Goal: Task Accomplishment & Management: Use online tool/utility

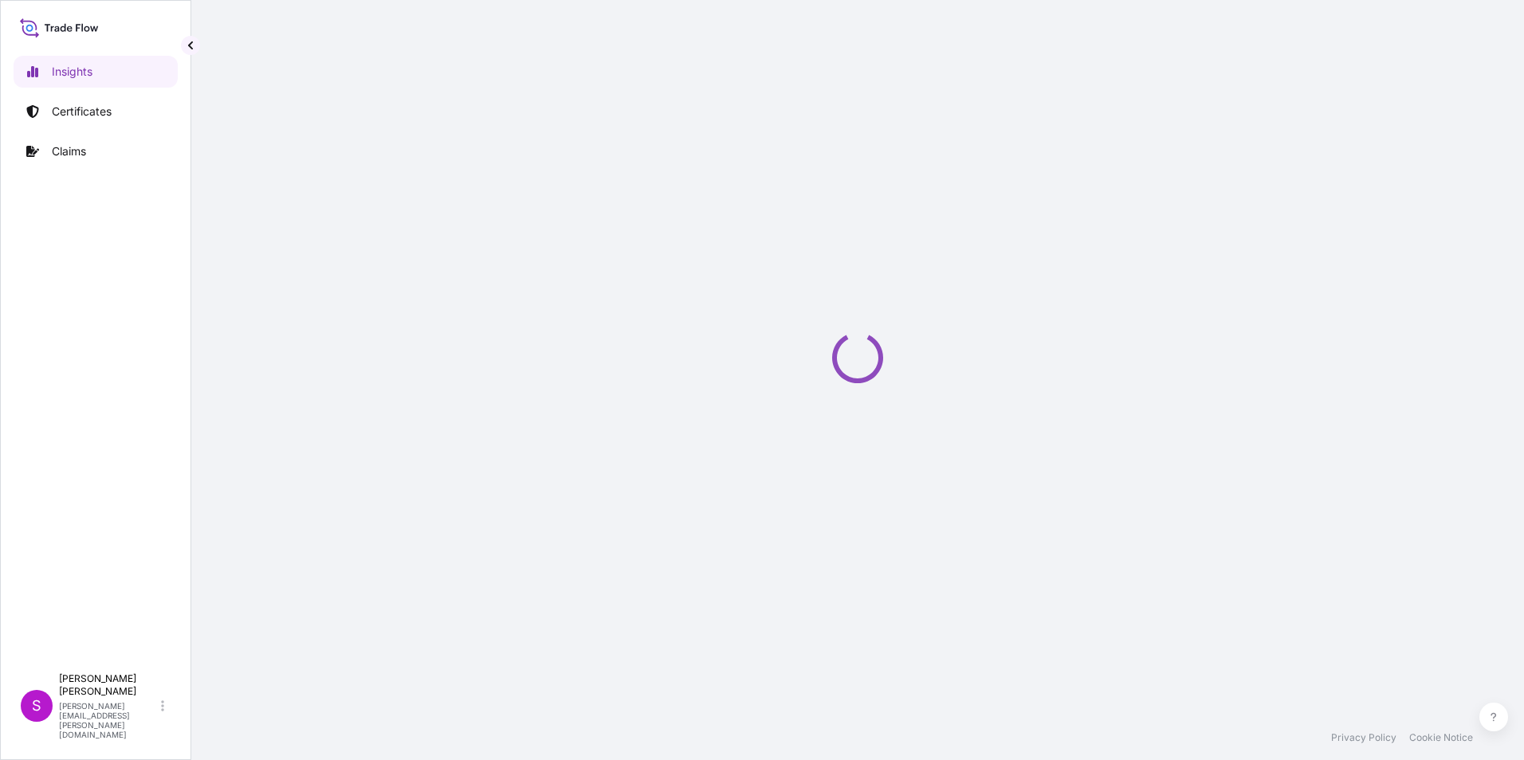
select select "2025"
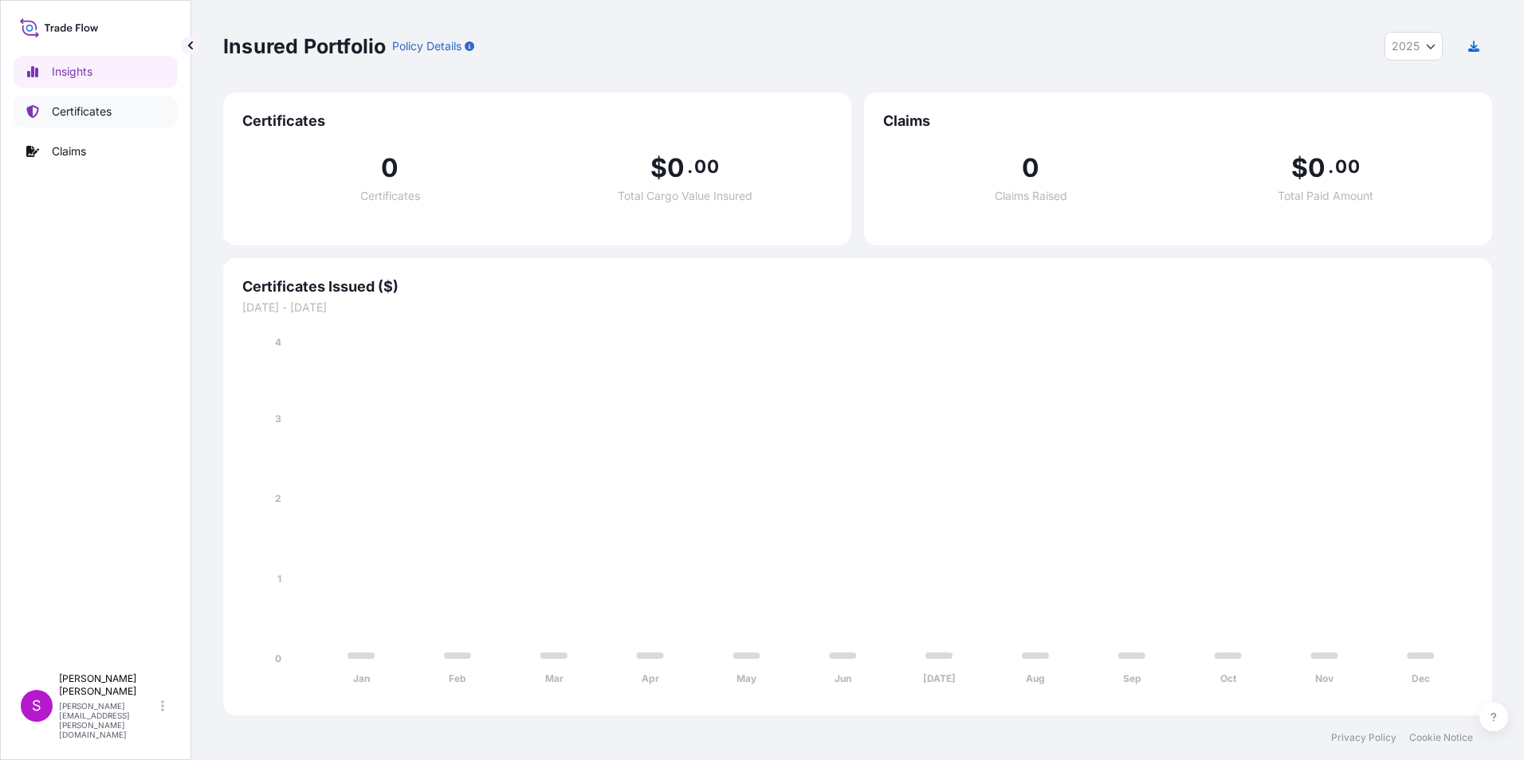
click at [88, 112] on p "Certificates" at bounding box center [82, 112] width 60 height 16
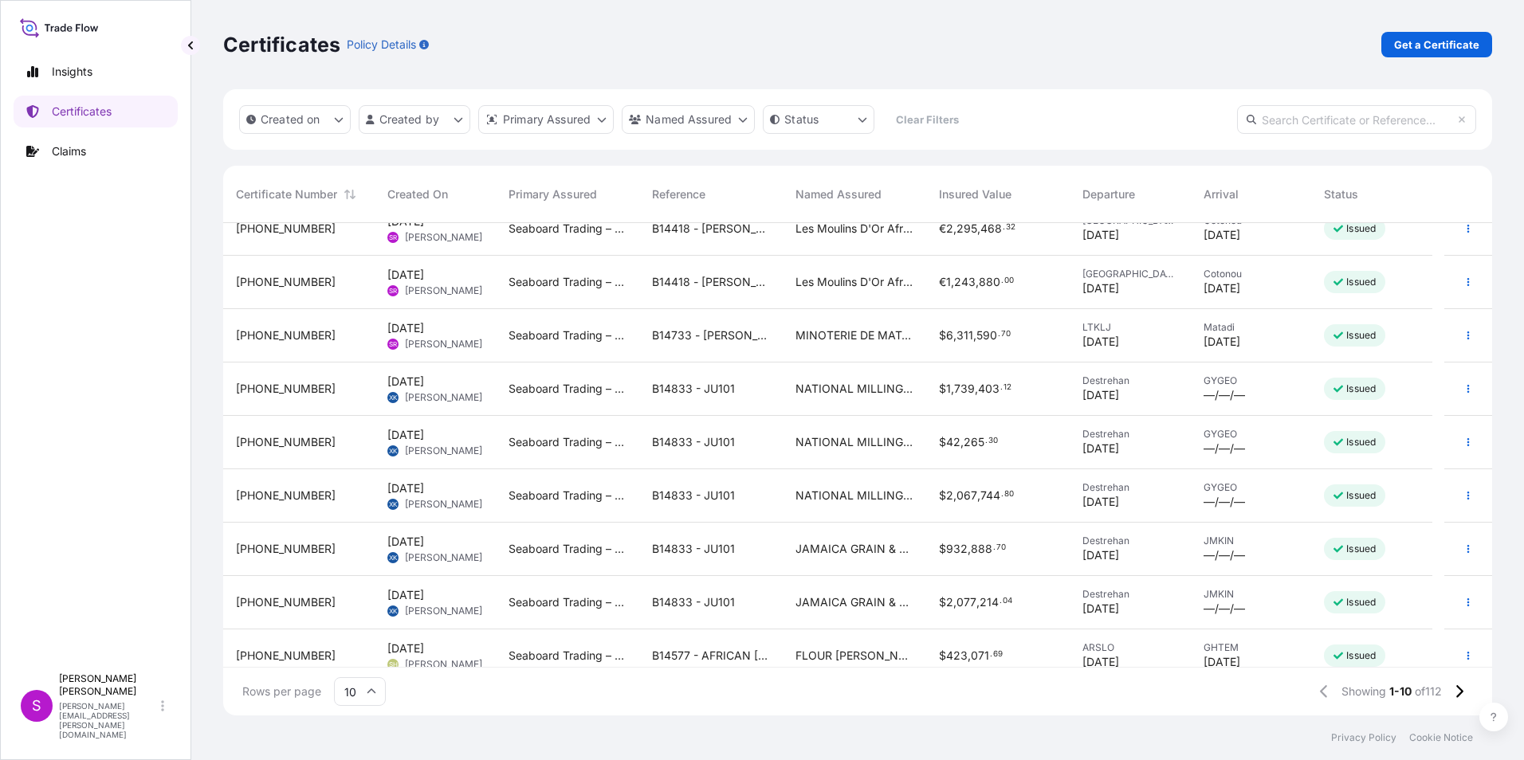
scroll to position [10, 0]
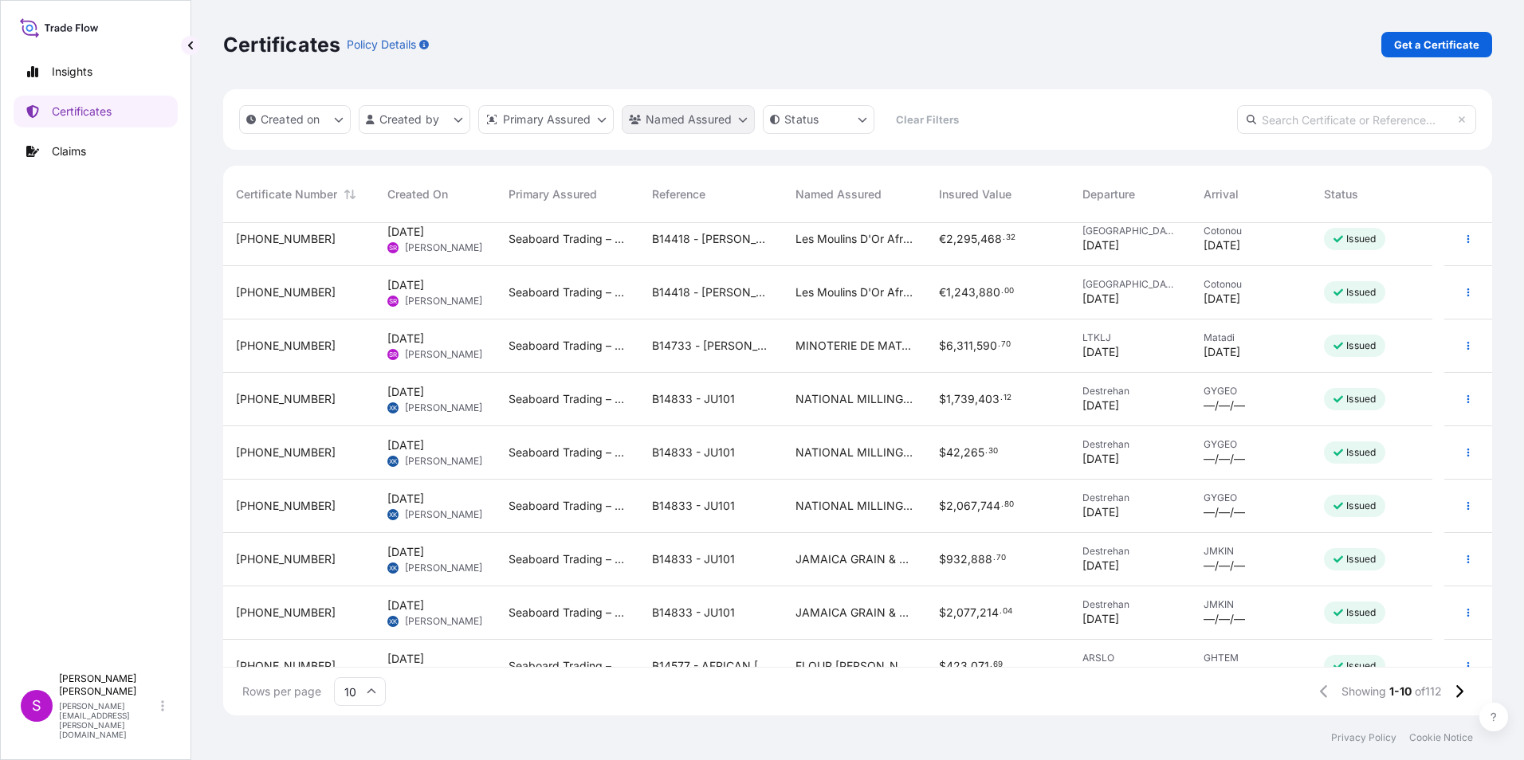
click at [746, 121] on html "Insights Certificates Claims S [PERSON_NAME] [PERSON_NAME][EMAIL_ADDRESS][PERSO…" at bounding box center [762, 380] width 1524 height 760
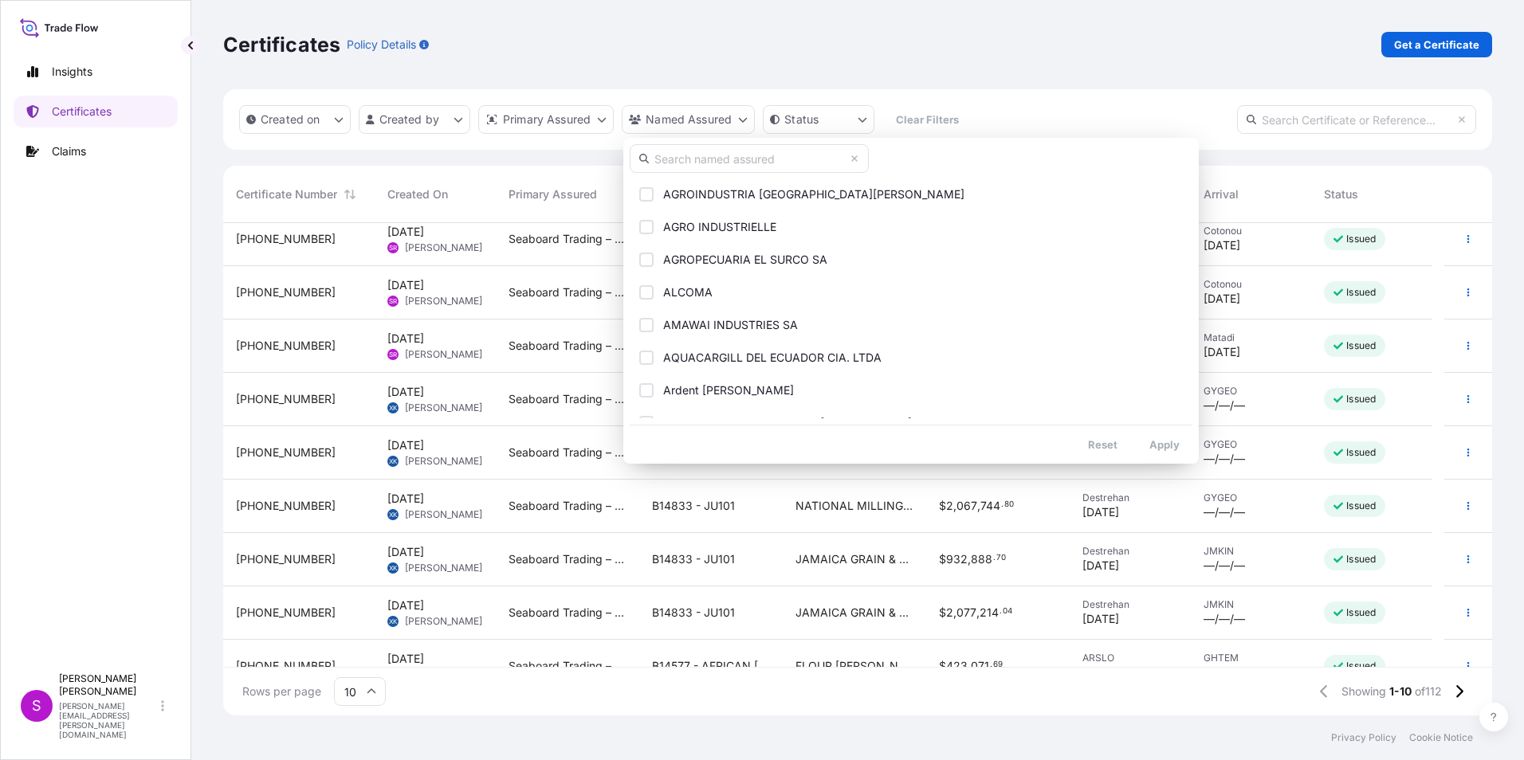
scroll to position [319, 0]
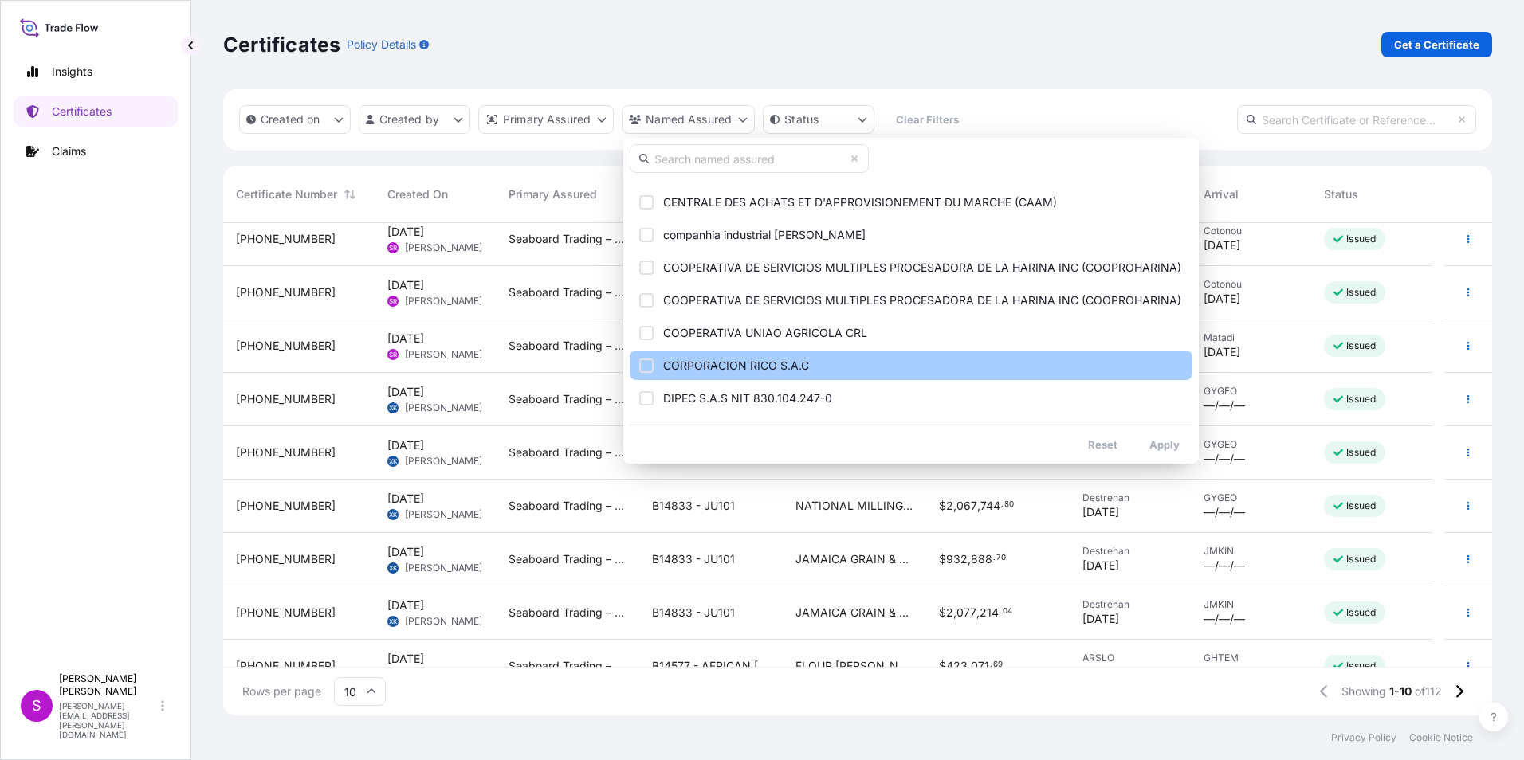
drag, startPoint x: 648, startPoint y: 331, endPoint x: 673, endPoint y: 352, distance: 32.9
click at [648, 332] on div "Select Option" at bounding box center [646, 333] width 14 height 14
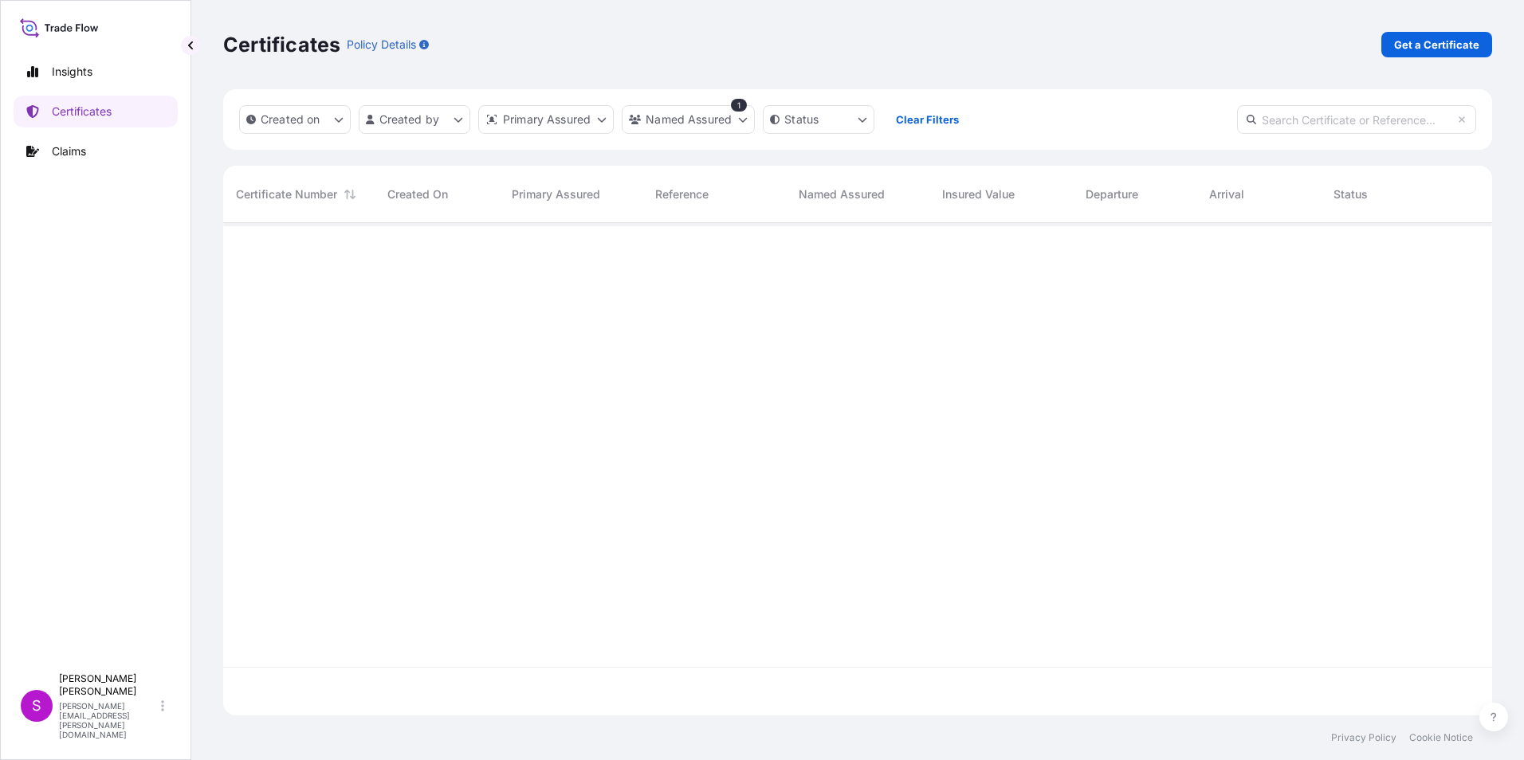
scroll to position [0, 0]
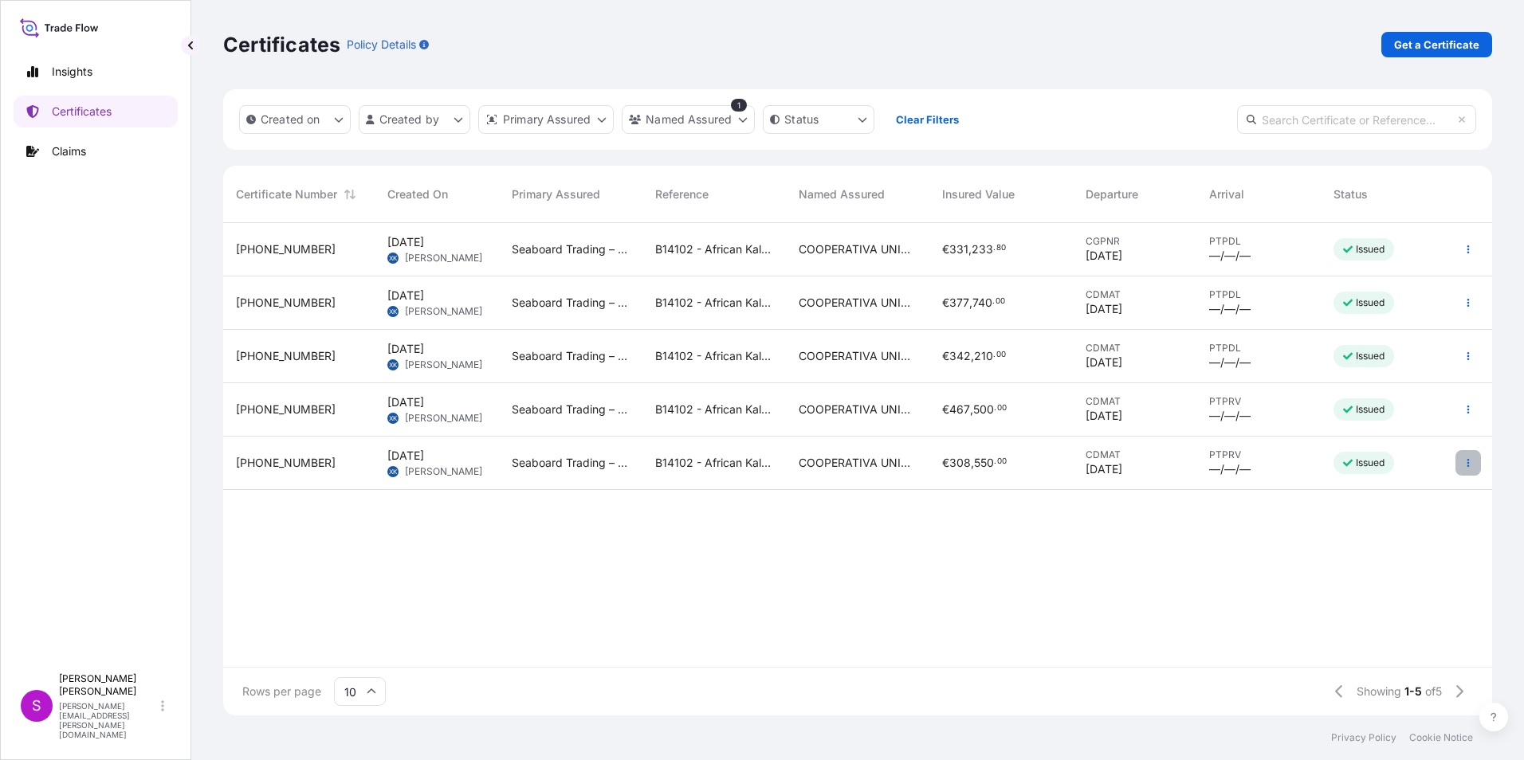
click at [1466, 457] on button "button" at bounding box center [1467, 462] width 25 height 25
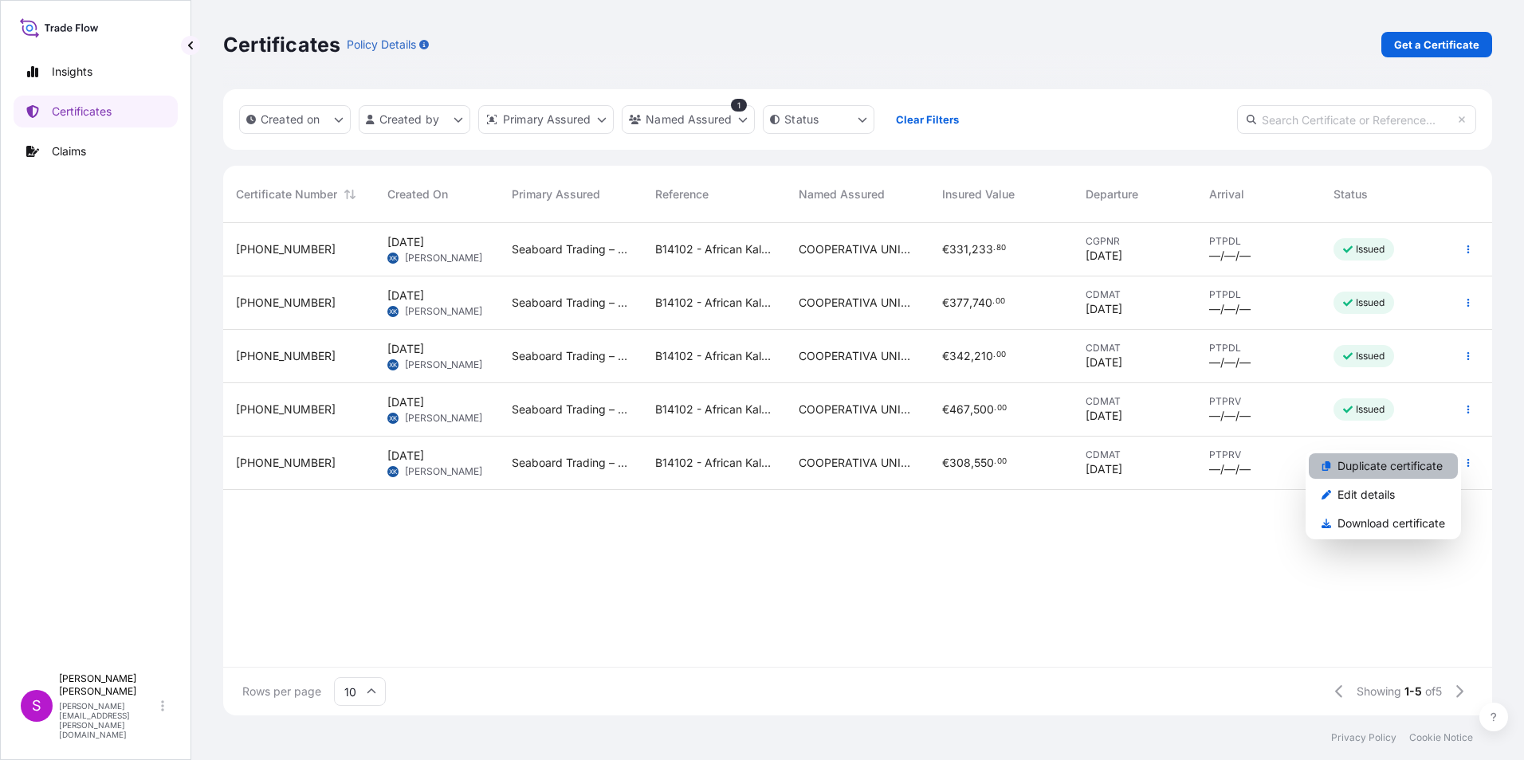
click at [1351, 465] on p "Duplicate certificate" at bounding box center [1389, 466] width 105 height 16
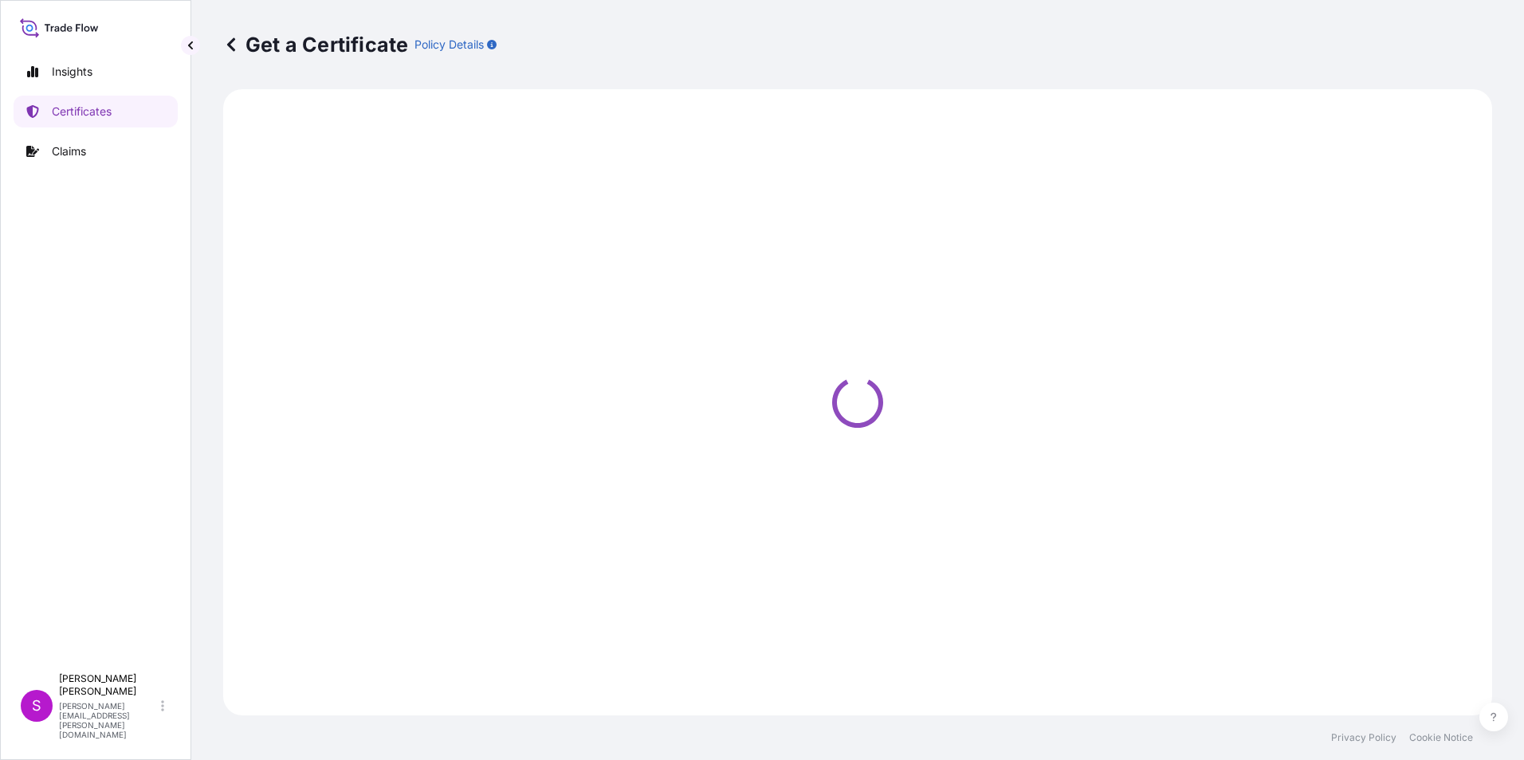
select select "Ocean Vessel"
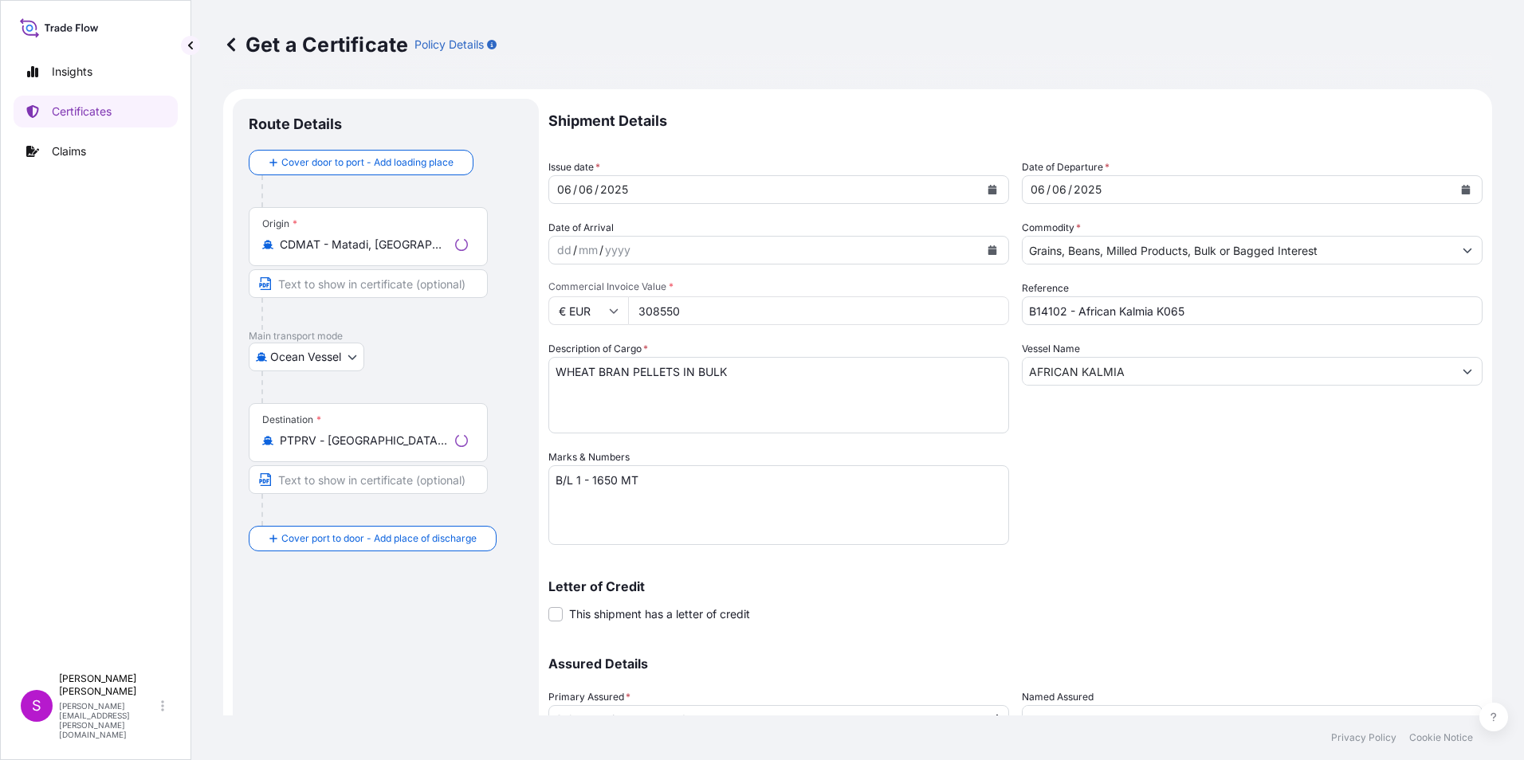
select select "31640"
click at [562, 194] on div "06" at bounding box center [564, 189] width 18 height 19
click at [988, 191] on icon "Calendar" at bounding box center [992, 190] width 9 height 10
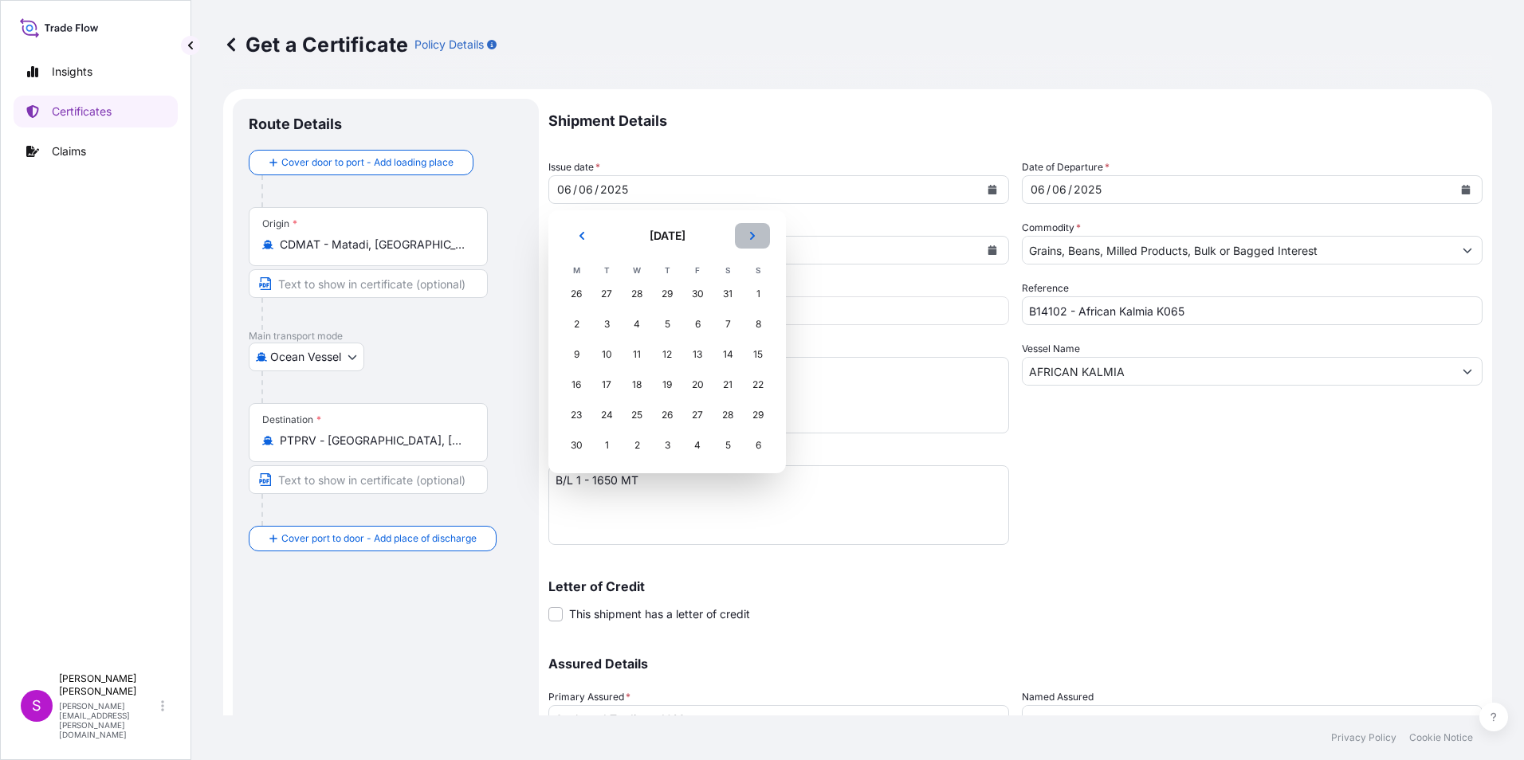
click at [751, 236] on icon "Next" at bounding box center [752, 236] width 10 height 10
click at [751, 235] on icon "Next" at bounding box center [752, 236] width 10 height 10
click at [732, 384] on div "23" at bounding box center [727, 385] width 29 height 29
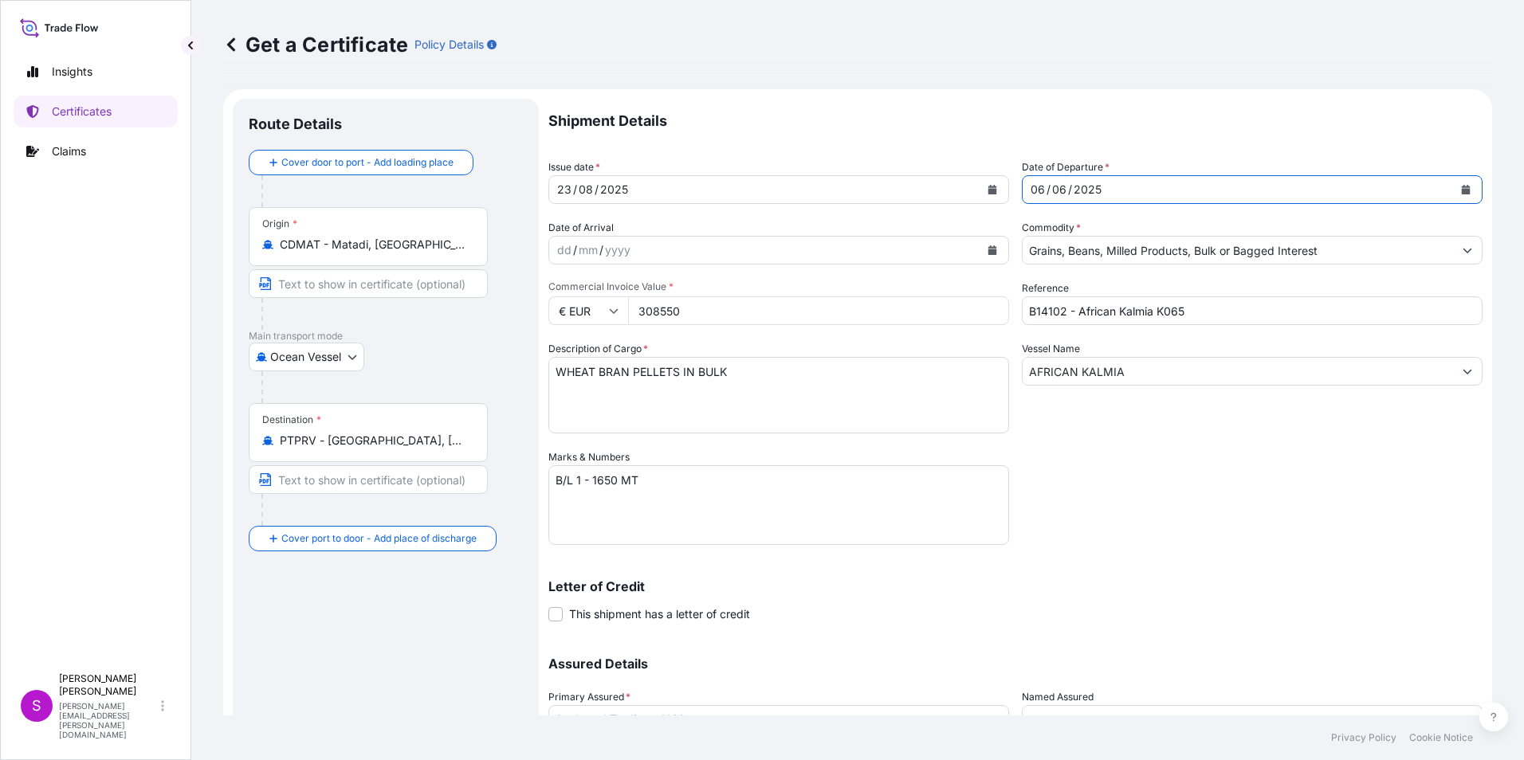
click at [1461, 190] on icon "Calendar" at bounding box center [1465, 190] width 9 height 10
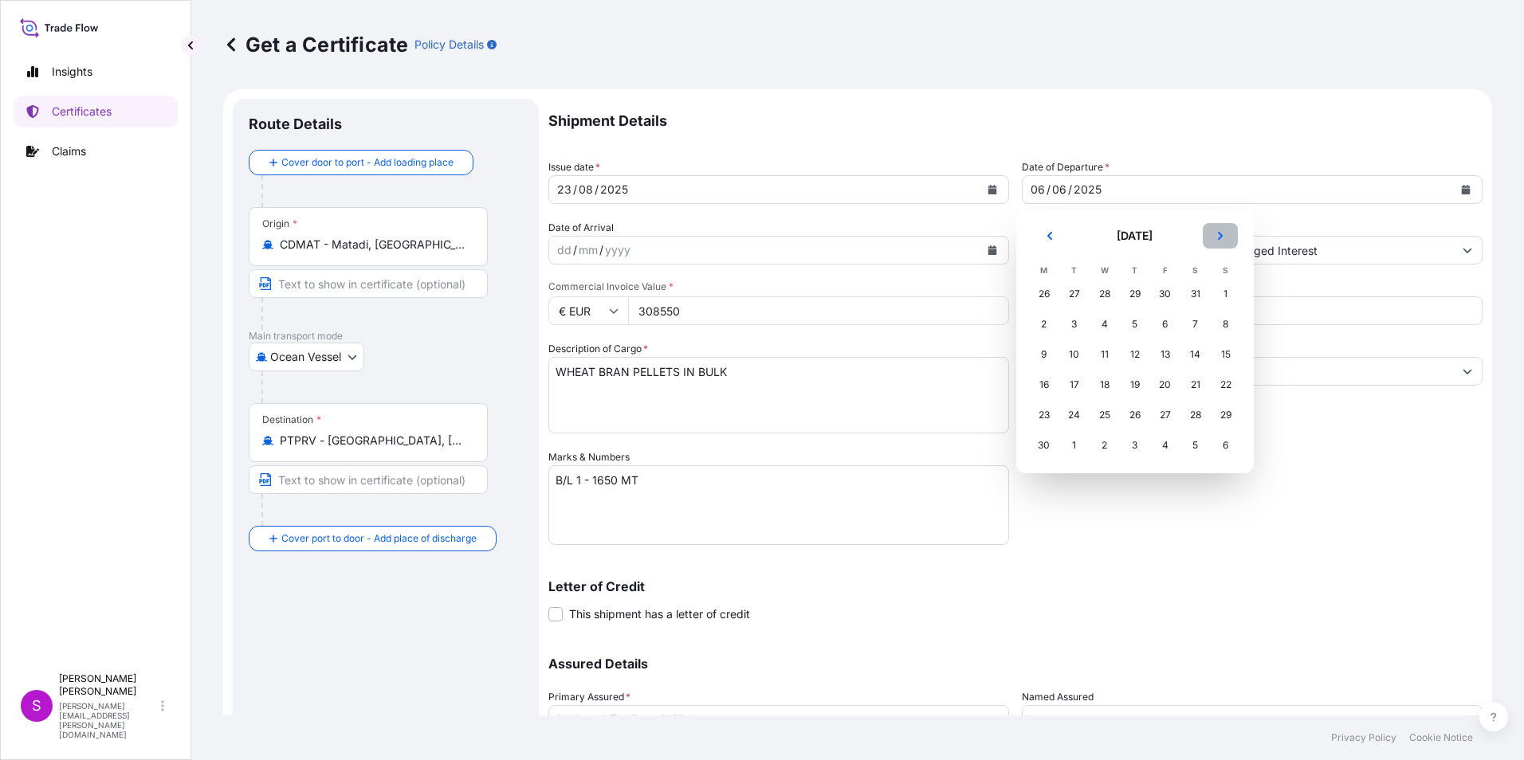
click at [1216, 238] on icon "Next" at bounding box center [1220, 236] width 10 height 10
click at [1222, 234] on icon "Next" at bounding box center [1220, 236] width 10 height 10
click at [1195, 386] on div "23" at bounding box center [1195, 385] width 29 height 29
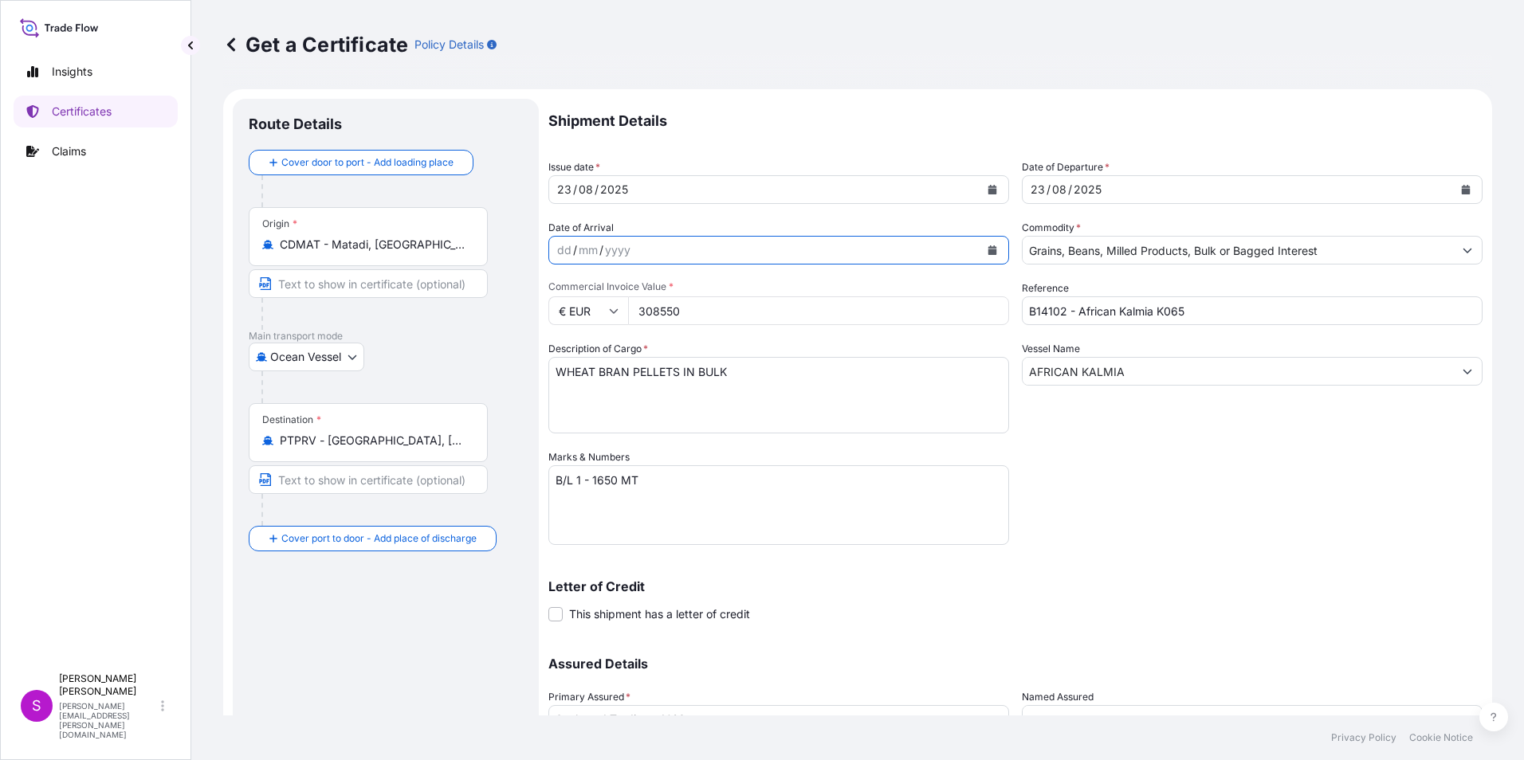
click at [987, 246] on icon "Calendar" at bounding box center [992, 250] width 10 height 10
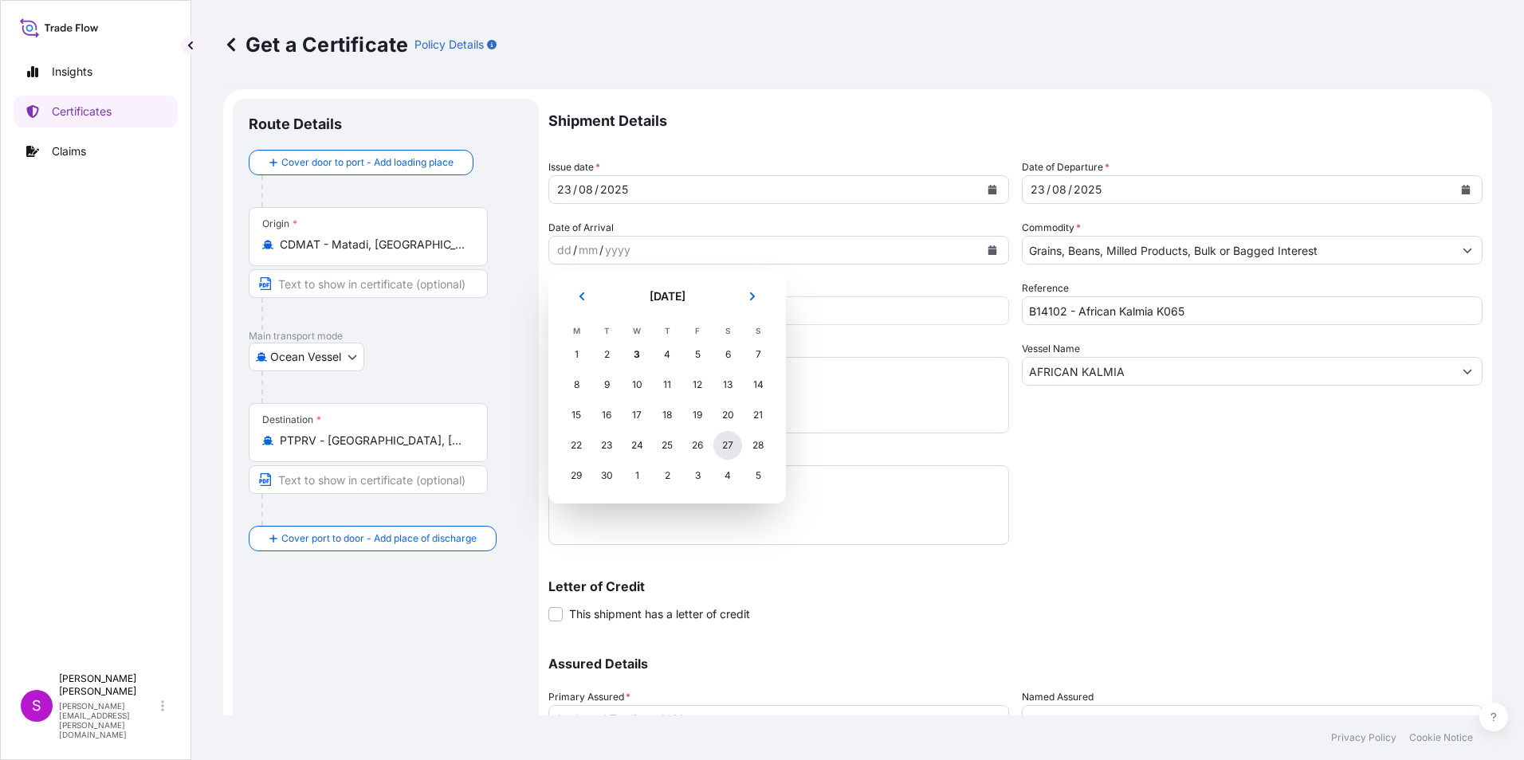
click at [724, 441] on div "27" at bounding box center [727, 445] width 29 height 29
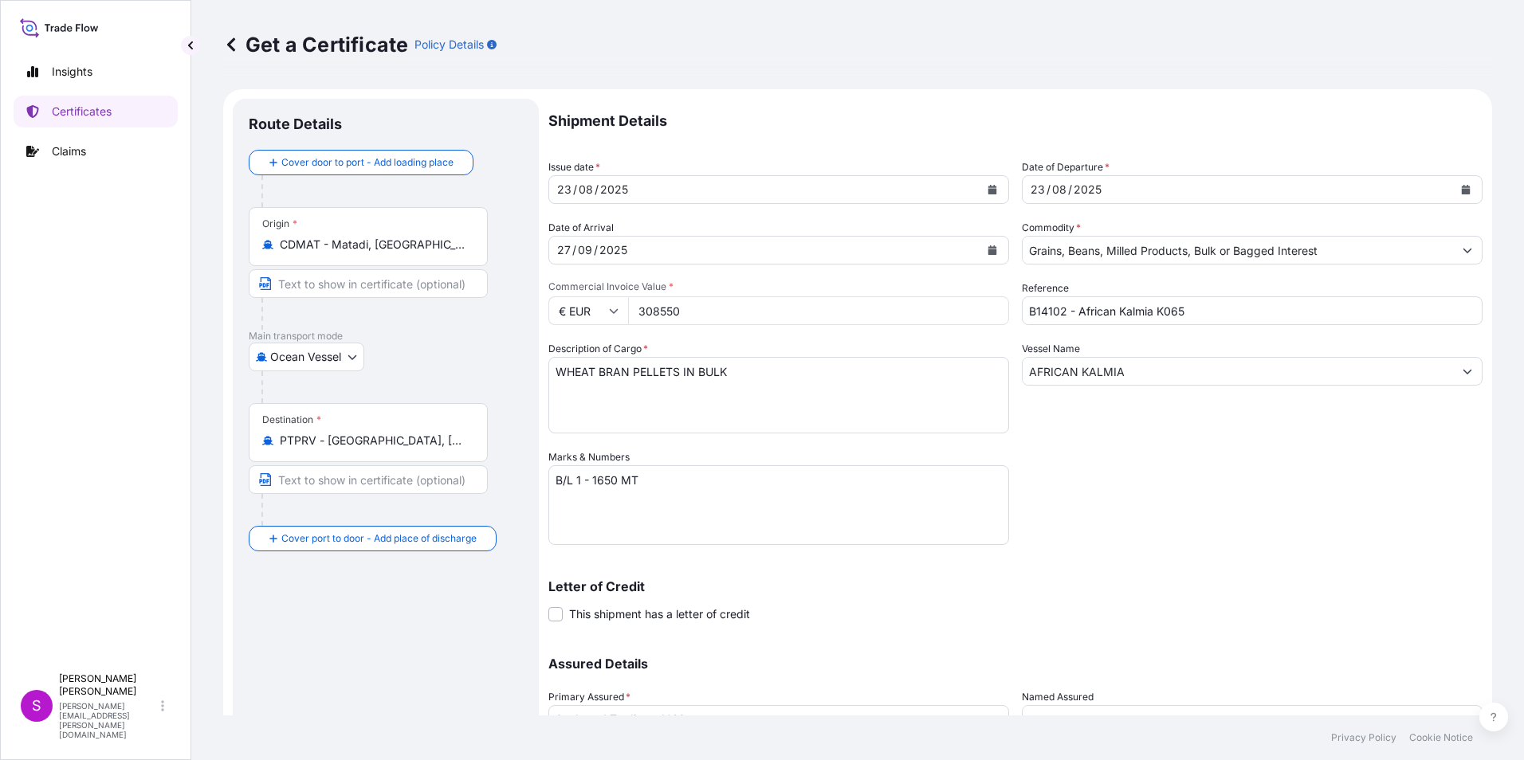
drag, startPoint x: 691, startPoint y: 316, endPoint x: 1073, endPoint y: 334, distance: 382.1
click at [697, 311] on input "308550" at bounding box center [818, 310] width 381 height 29
drag, startPoint x: 681, startPoint y: 316, endPoint x: 604, endPoint y: 305, distance: 78.1
click at [602, 300] on div "€ EUR 308550319440" at bounding box center [778, 310] width 461 height 29
type input "319440"
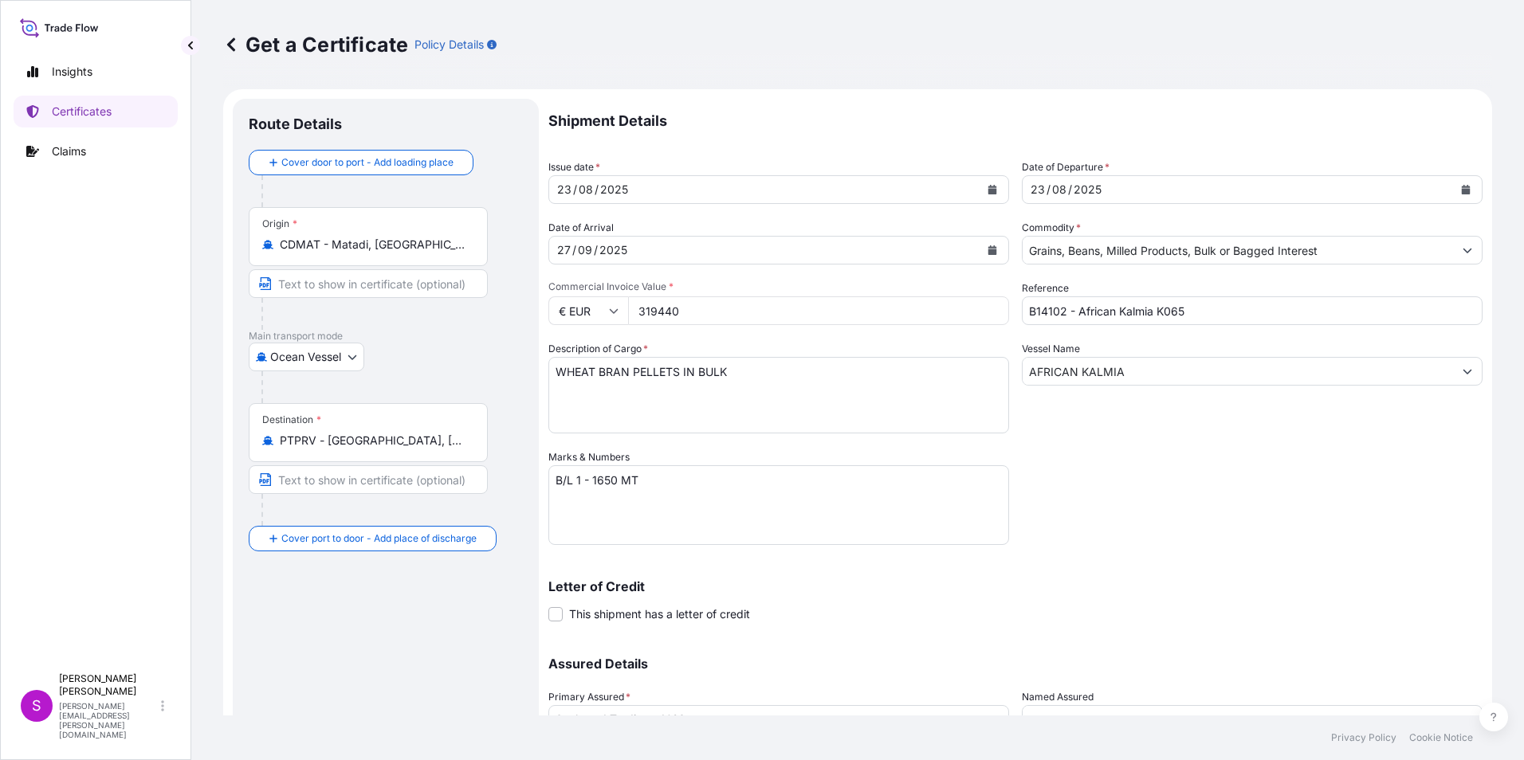
click at [1177, 374] on input "AFRICAN KALMIA" at bounding box center [1237, 371] width 430 height 29
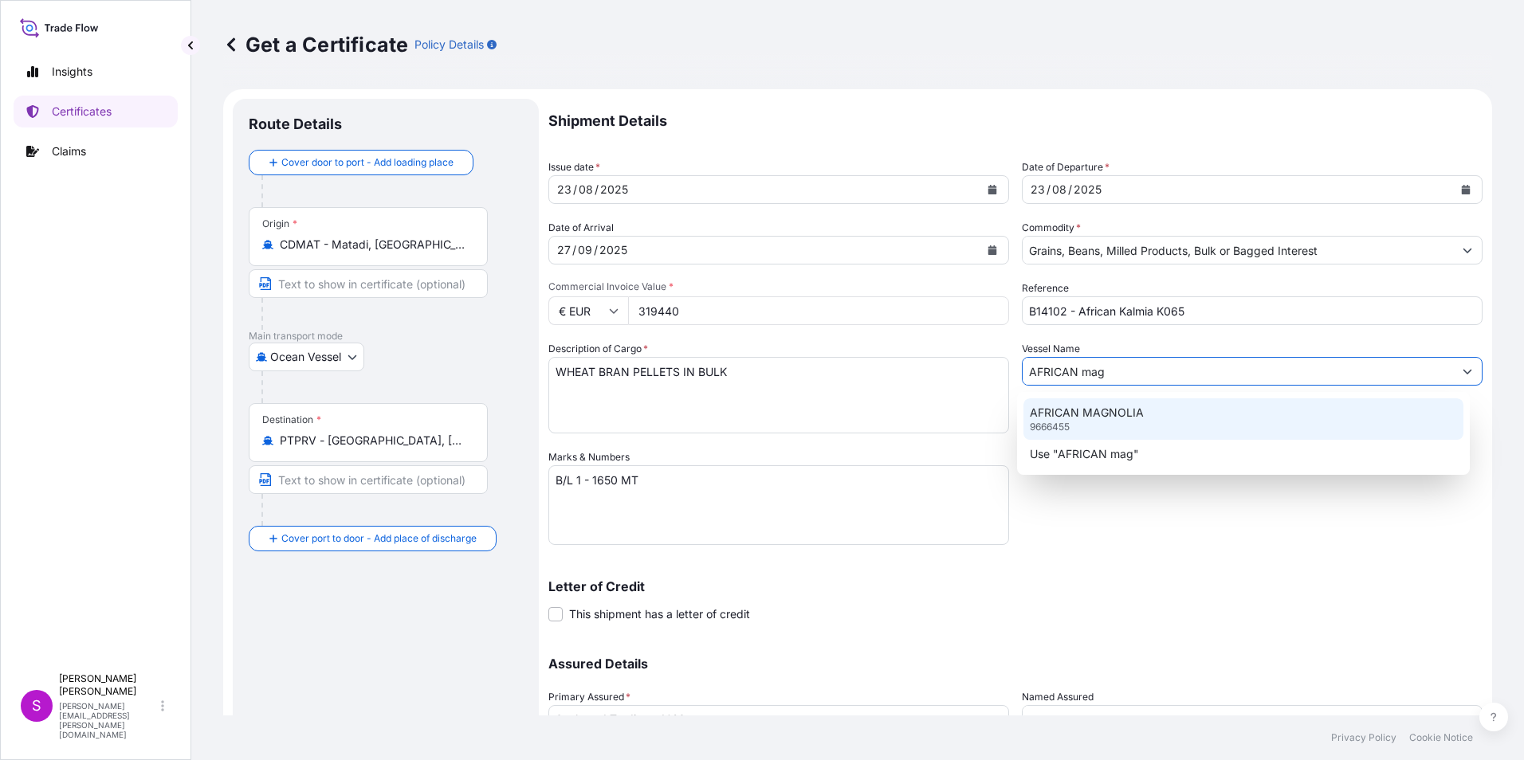
click at [1053, 414] on p "AFRICAN MAGNOLIA" at bounding box center [1086, 413] width 114 height 16
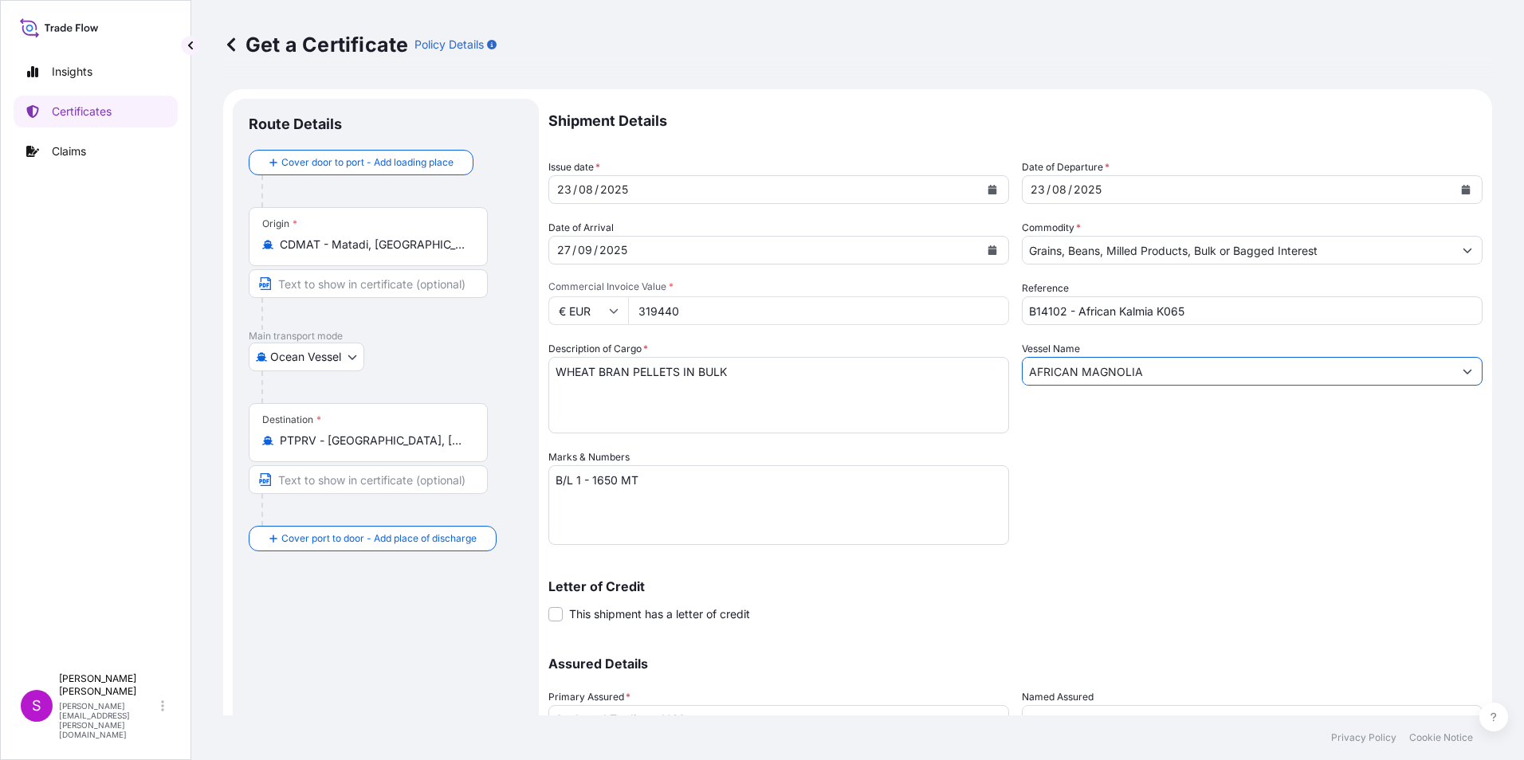
type input "AFRICAN MAGNOLIA"
click at [1135, 316] on input "B14102 - African Kalmia K065" at bounding box center [1252, 310] width 461 height 29
click at [1059, 308] on input "B14102 - African Kalmia K065" at bounding box center [1252, 310] width 461 height 29
click at [1204, 320] on input "B14273 - African Kalmia K065" at bounding box center [1252, 310] width 461 height 29
type input "B14273 - African Magnolia M067"
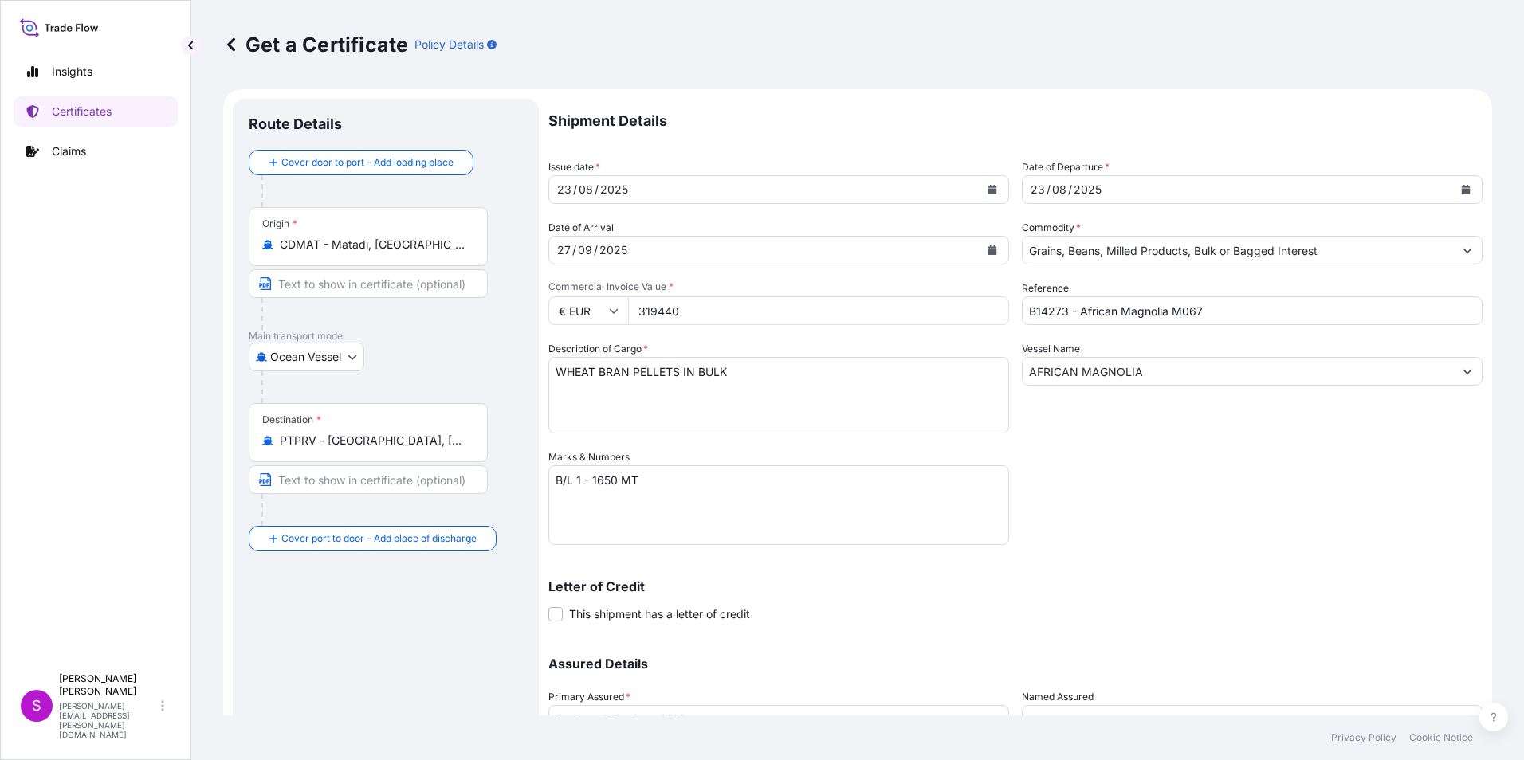
drag, startPoint x: 470, startPoint y: 249, endPoint x: 271, endPoint y: 248, distance: 199.2
click at [271, 248] on div "CDMAT - Matadi, [GEOGRAPHIC_DATA]" at bounding box center [368, 245] width 212 height 16
drag, startPoint x: 271, startPoint y: 248, endPoint x: 288, endPoint y: 252, distance: 18.0
click at [288, 252] on input "CDMAT - Matadi, [GEOGRAPHIC_DATA]" at bounding box center [374, 245] width 188 height 16
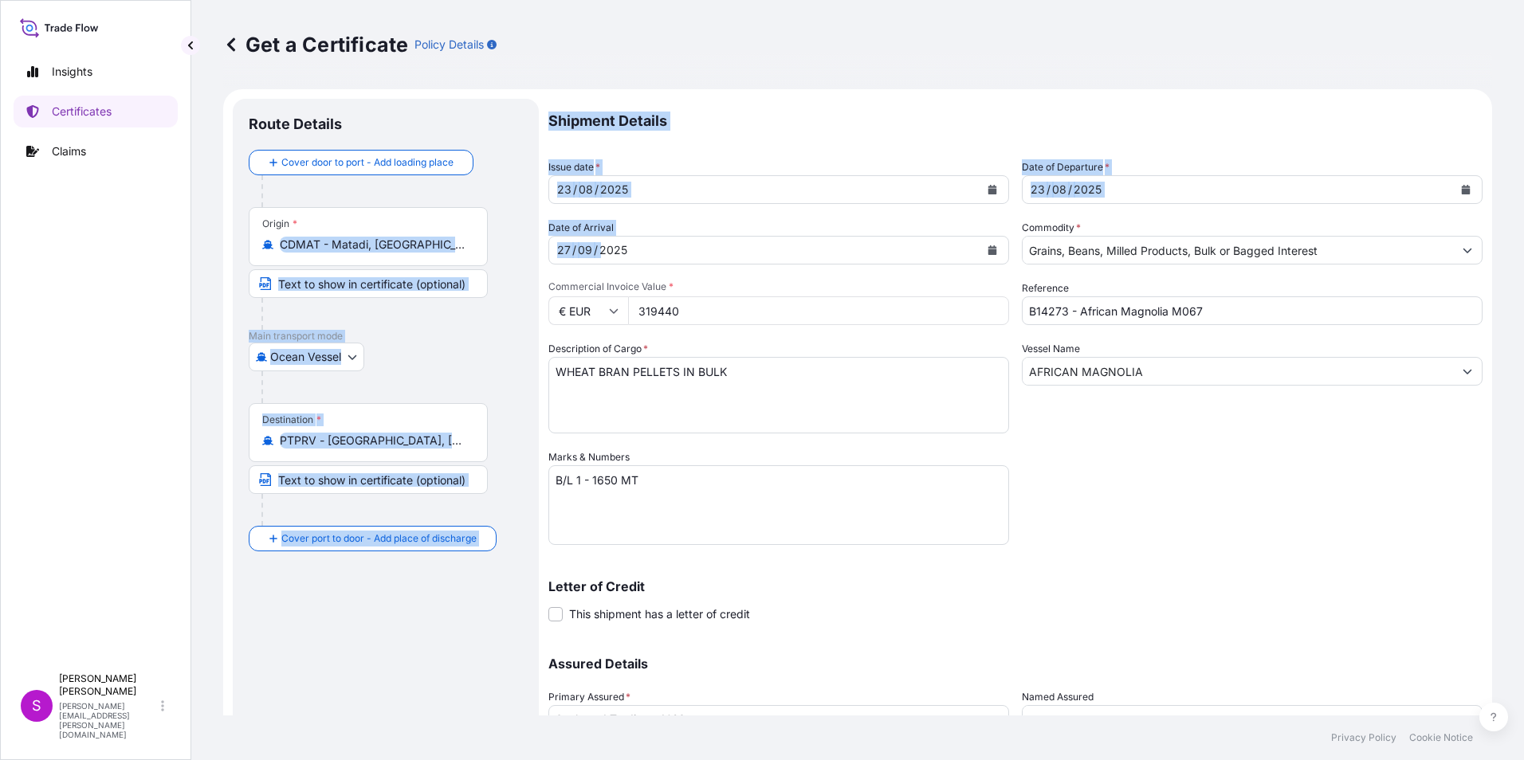
drag, startPoint x: 382, startPoint y: 249, endPoint x: 755, endPoint y: 240, distance: 373.8
click at [755, 240] on form "Route Details Cover door to port - Add loading place Place of loading Road / [G…" at bounding box center [857, 470] width 1269 height 763
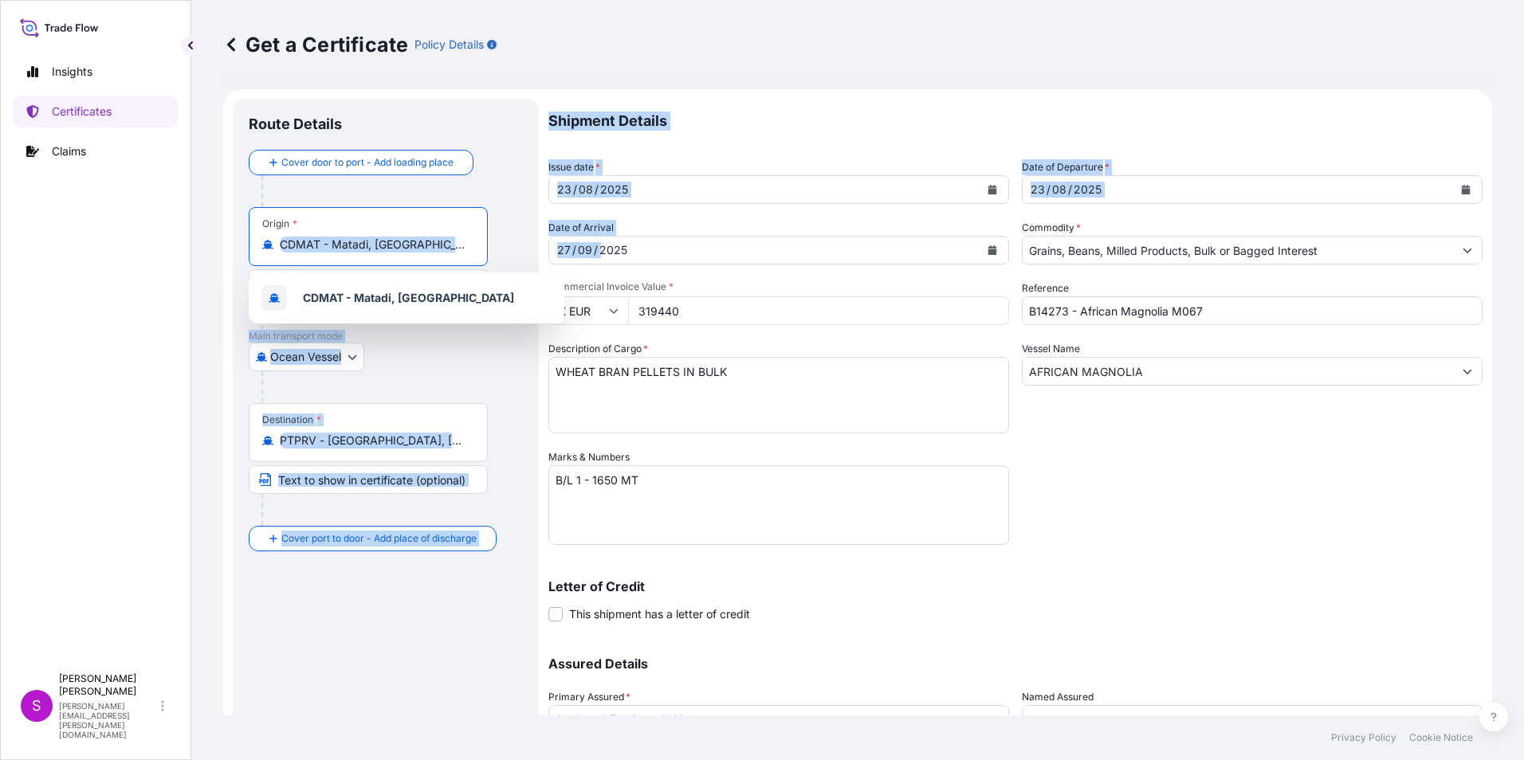
click at [316, 249] on input "CDMAT - Matadi, [GEOGRAPHIC_DATA]" at bounding box center [374, 245] width 188 height 16
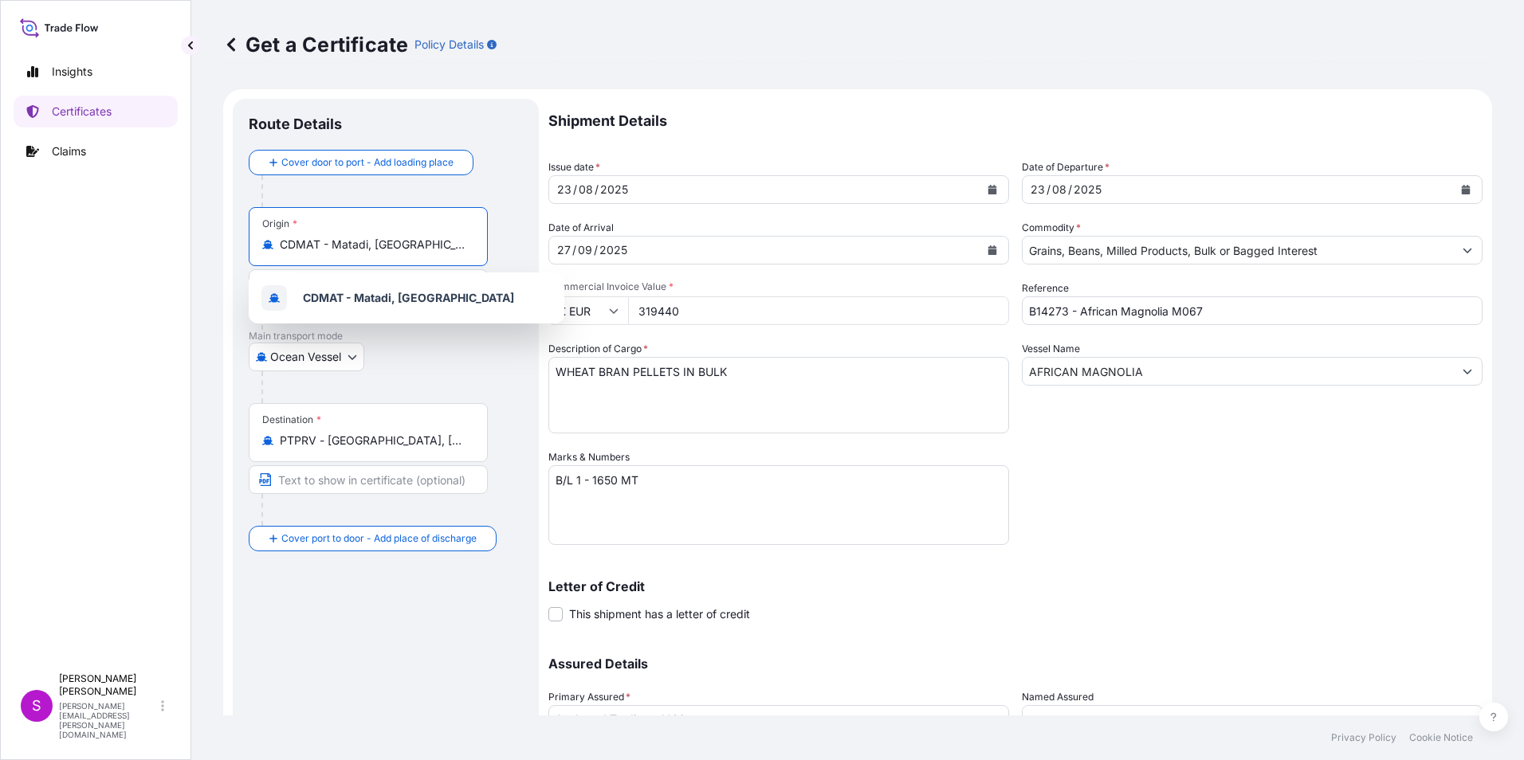
drag, startPoint x: 369, startPoint y: 235, endPoint x: 377, endPoint y: 236, distance: 8.0
click at [372, 234] on div "Origin * CDMAT - [GEOGRAPHIC_DATA], [GEOGRAPHIC_DATA]" at bounding box center [368, 236] width 239 height 59
click at [372, 237] on input "CDMAT - Matadi, [GEOGRAPHIC_DATA]" at bounding box center [374, 245] width 188 height 16
click at [424, 244] on input "CDMAT - Matadi, [GEOGRAPHIC_DATA]" at bounding box center [374, 245] width 188 height 16
type input "o"
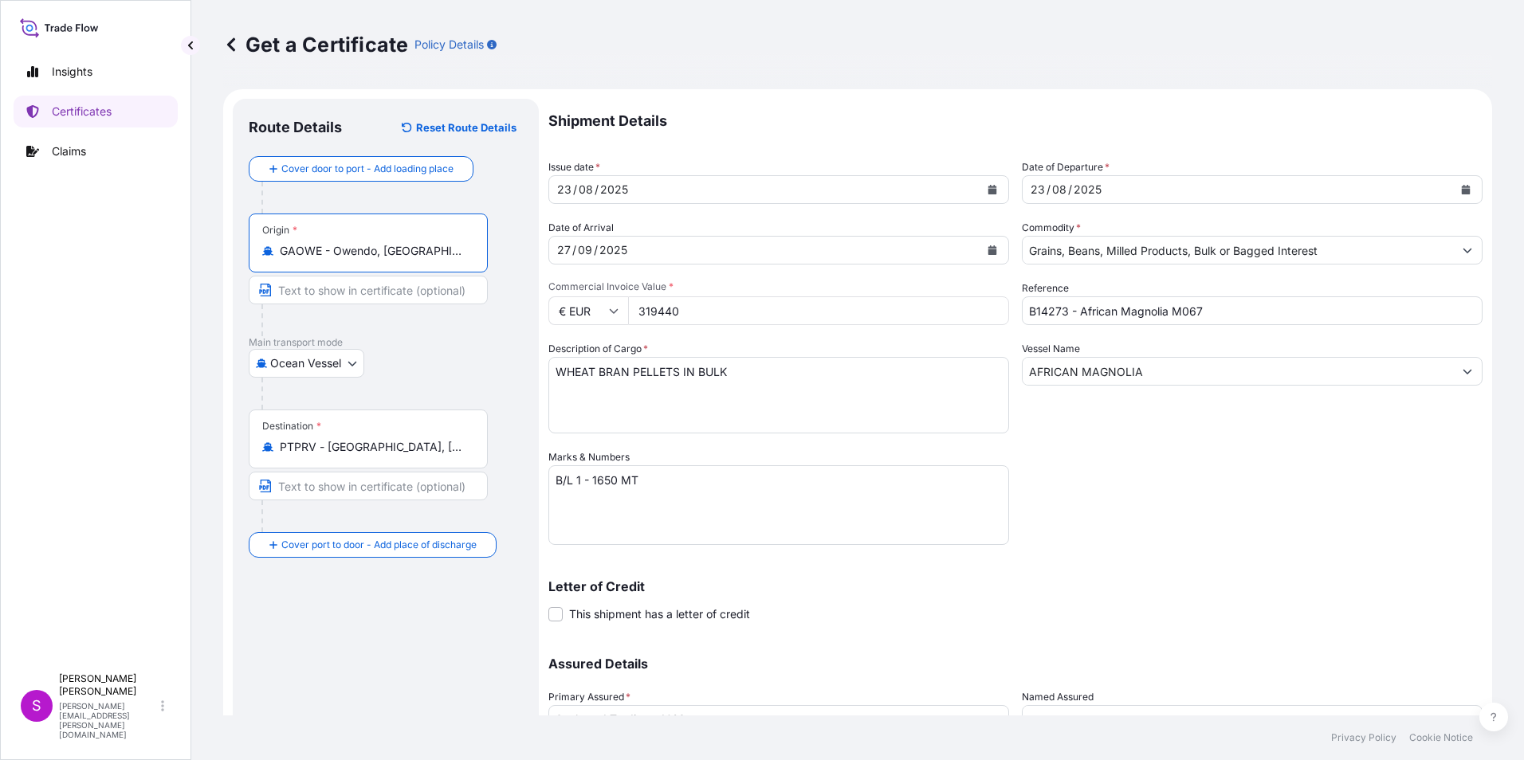
type input "GAOWE - Owendo, [GEOGRAPHIC_DATA]"
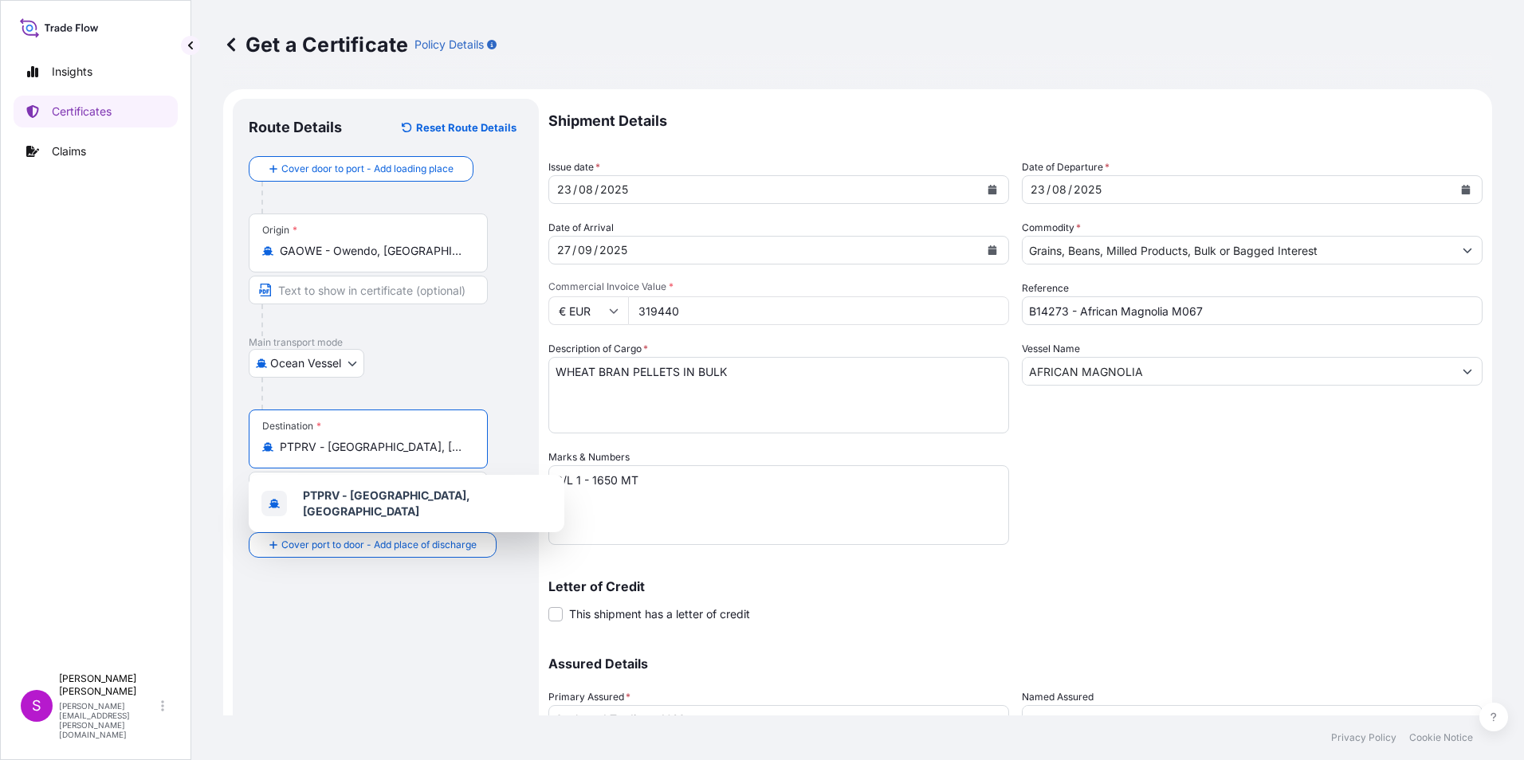
click at [452, 449] on input "PTPRV - [GEOGRAPHIC_DATA], [GEOGRAPHIC_DATA]" at bounding box center [374, 447] width 188 height 16
drag, startPoint x: 461, startPoint y: 449, endPoint x: 249, endPoint y: 440, distance: 211.4
click at [249, 440] on div "Destination * PTPRV - [GEOGRAPHIC_DATA], [GEOGRAPHIC_DATA]" at bounding box center [368, 439] width 239 height 59
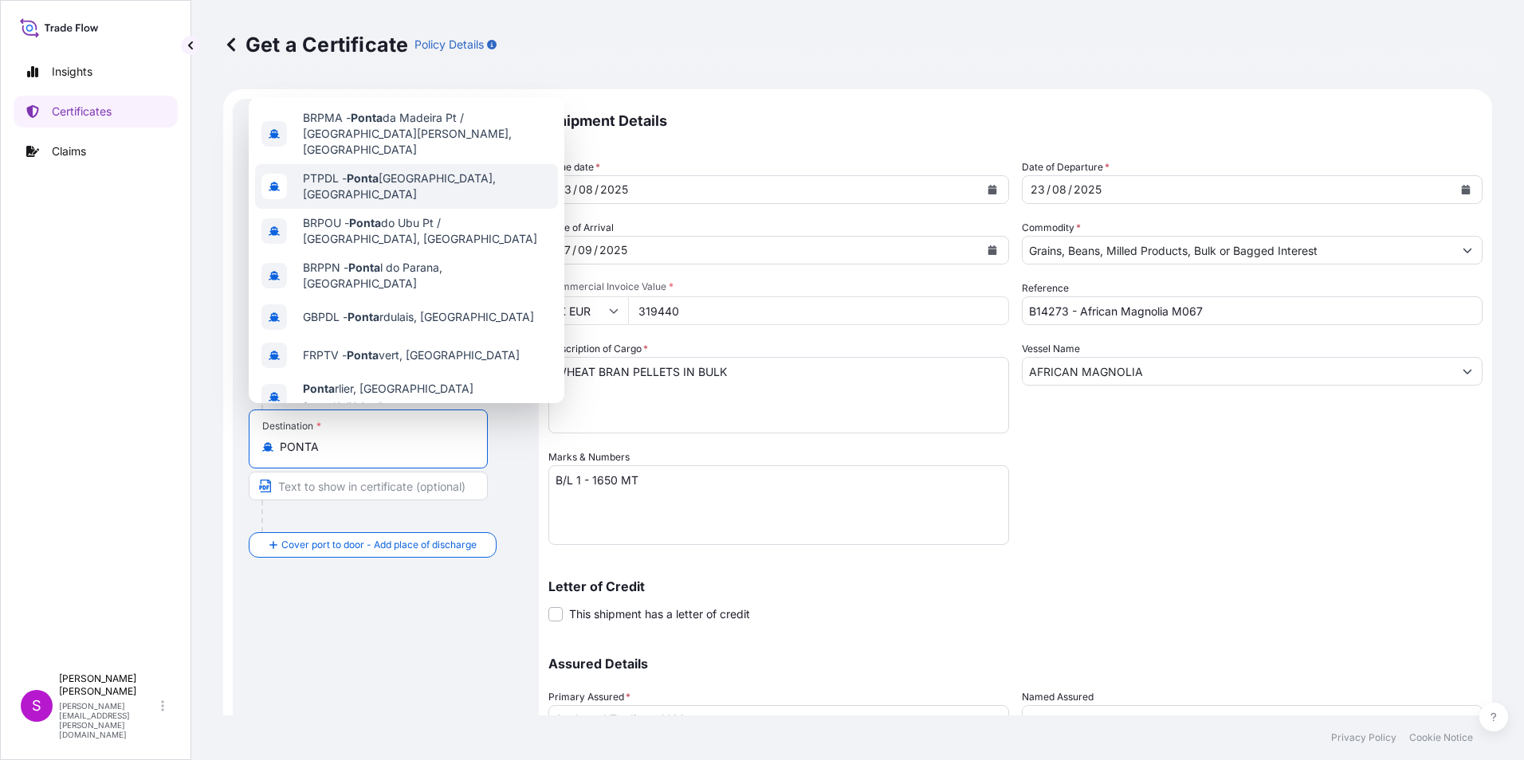
click at [398, 171] on span "PTPDL - [GEOGRAPHIC_DATA], [GEOGRAPHIC_DATA]" at bounding box center [427, 187] width 249 height 32
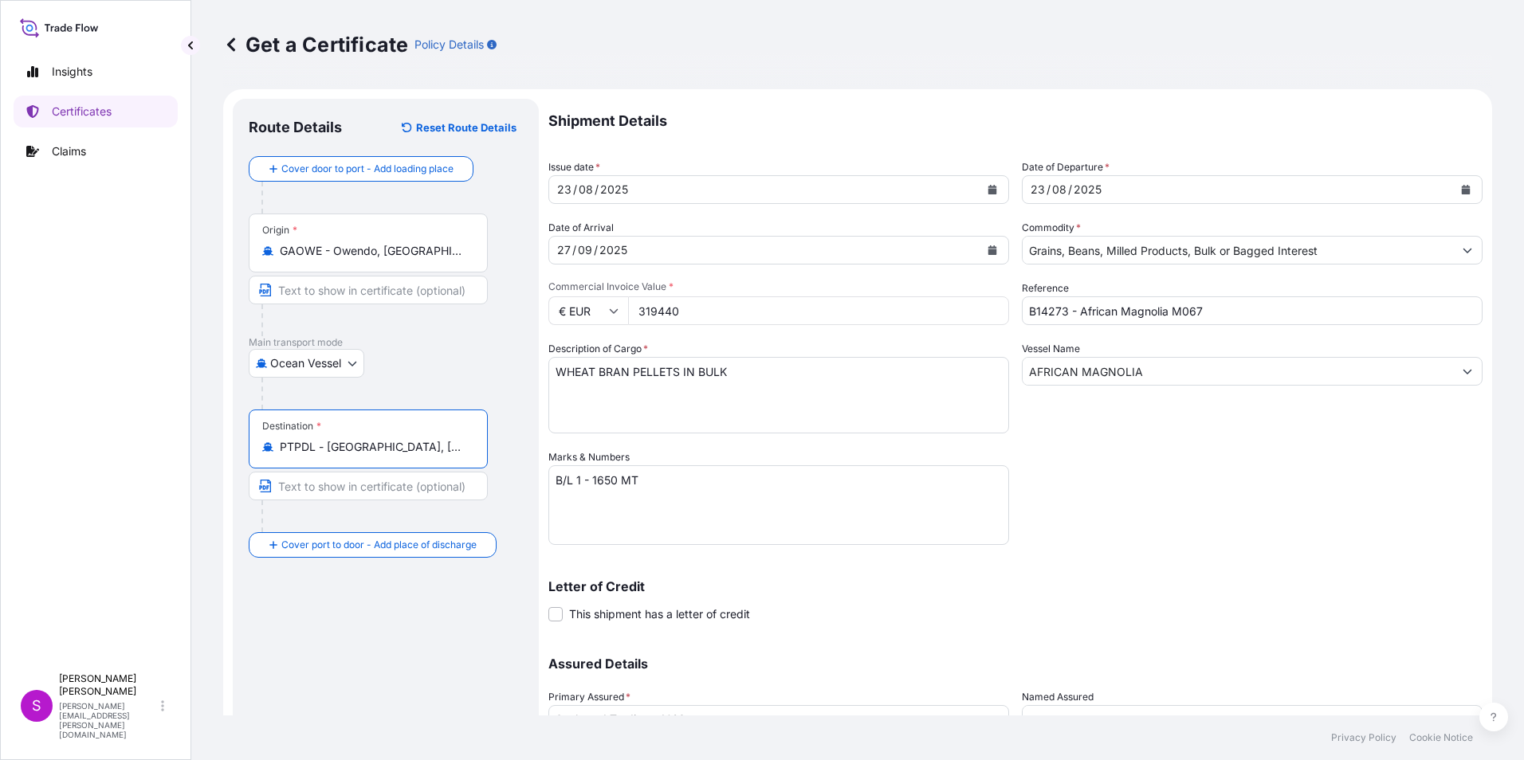
type input "PTPDL - [GEOGRAPHIC_DATA], [GEOGRAPHIC_DATA]"
drag, startPoint x: 579, startPoint y: 473, endPoint x: 586, endPoint y: 483, distance: 12.2
click at [579, 475] on textarea "B/L 1 - 1650 MT" at bounding box center [778, 505] width 461 height 80
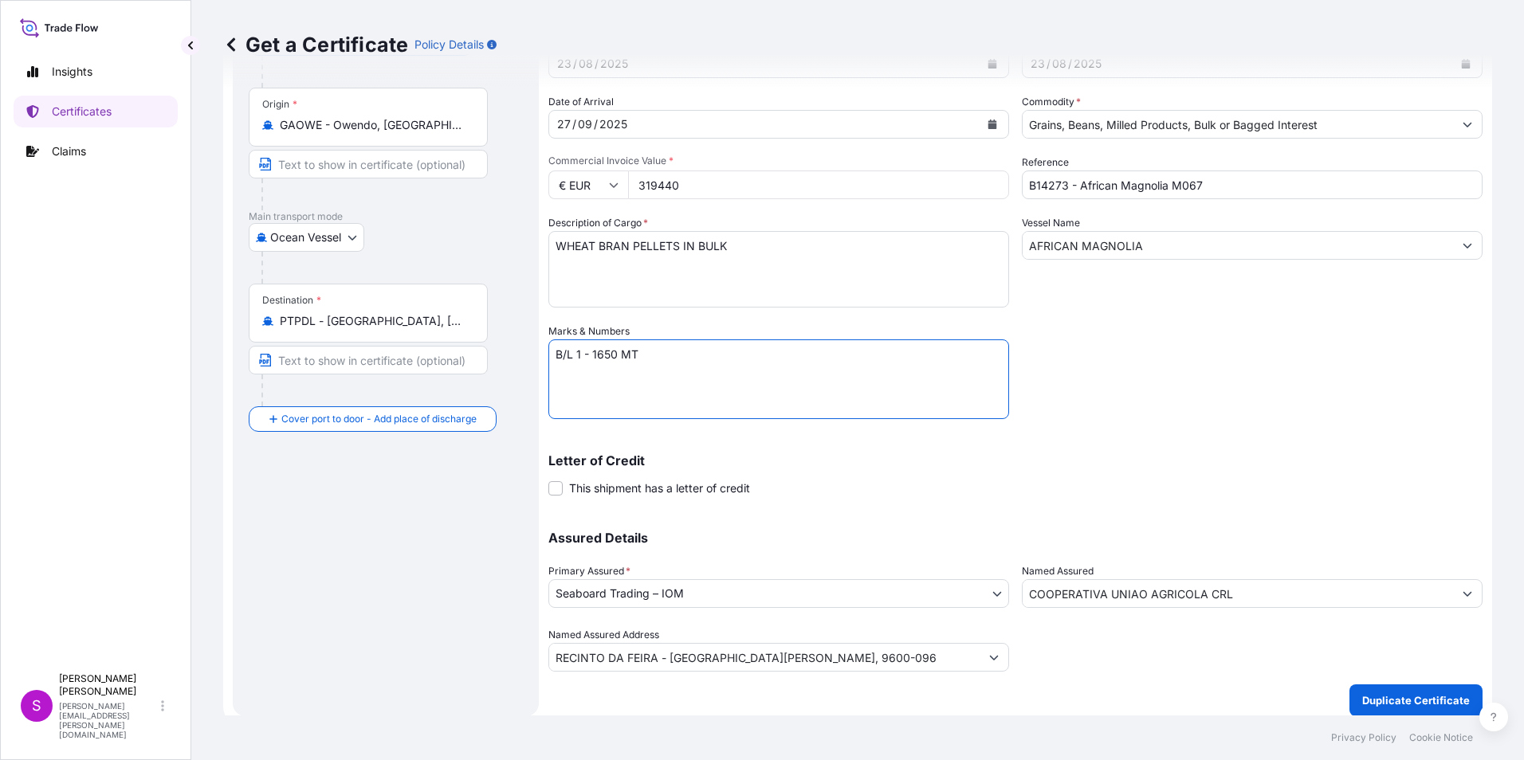
scroll to position [136, 0]
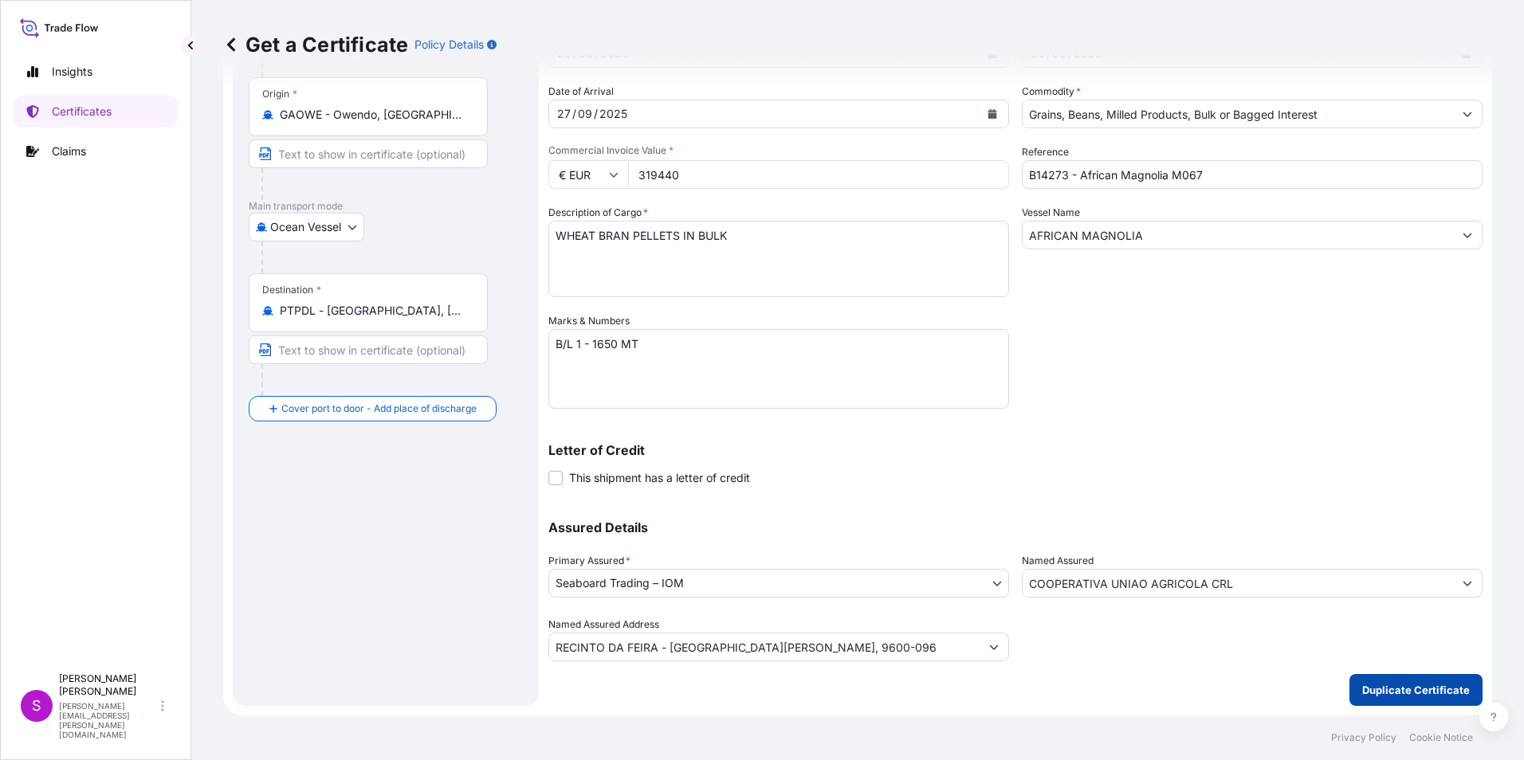
click at [1370, 682] on button "Duplicate Certificate" at bounding box center [1415, 690] width 133 height 32
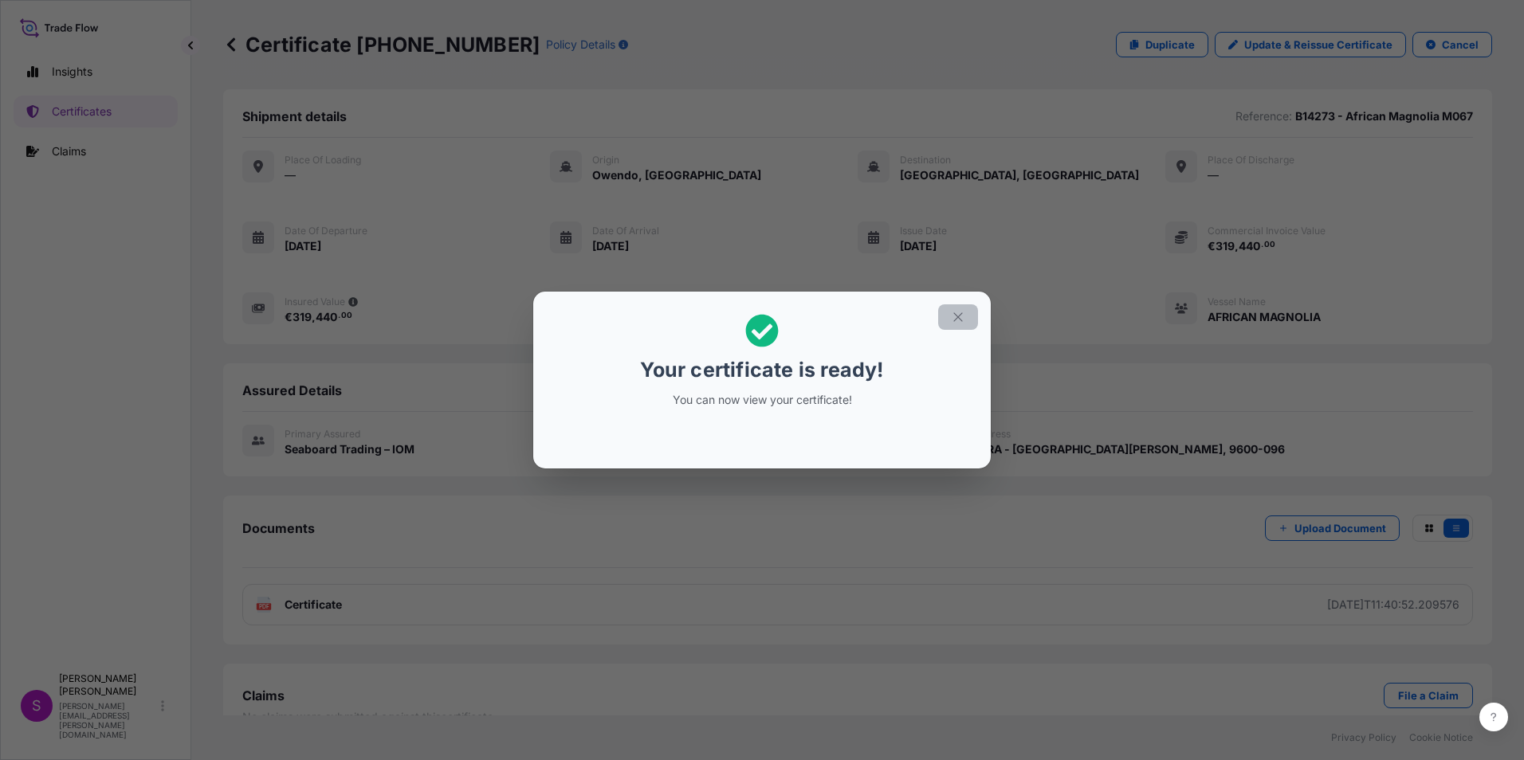
click at [959, 310] on icon "button" at bounding box center [958, 317] width 14 height 14
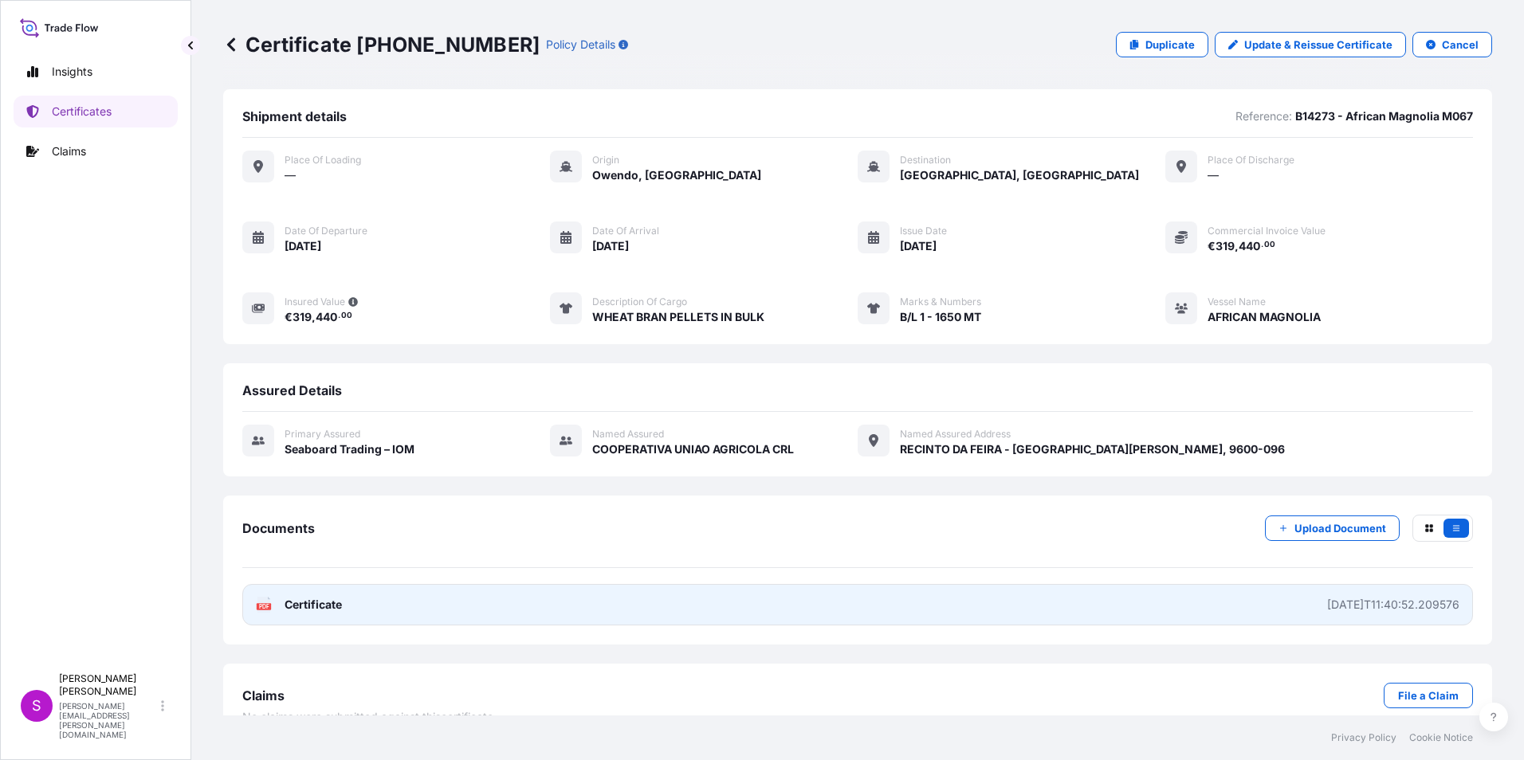
click at [1093, 603] on link "PDF Certificate [DATE]T11:40:52.209576" at bounding box center [857, 604] width 1230 height 41
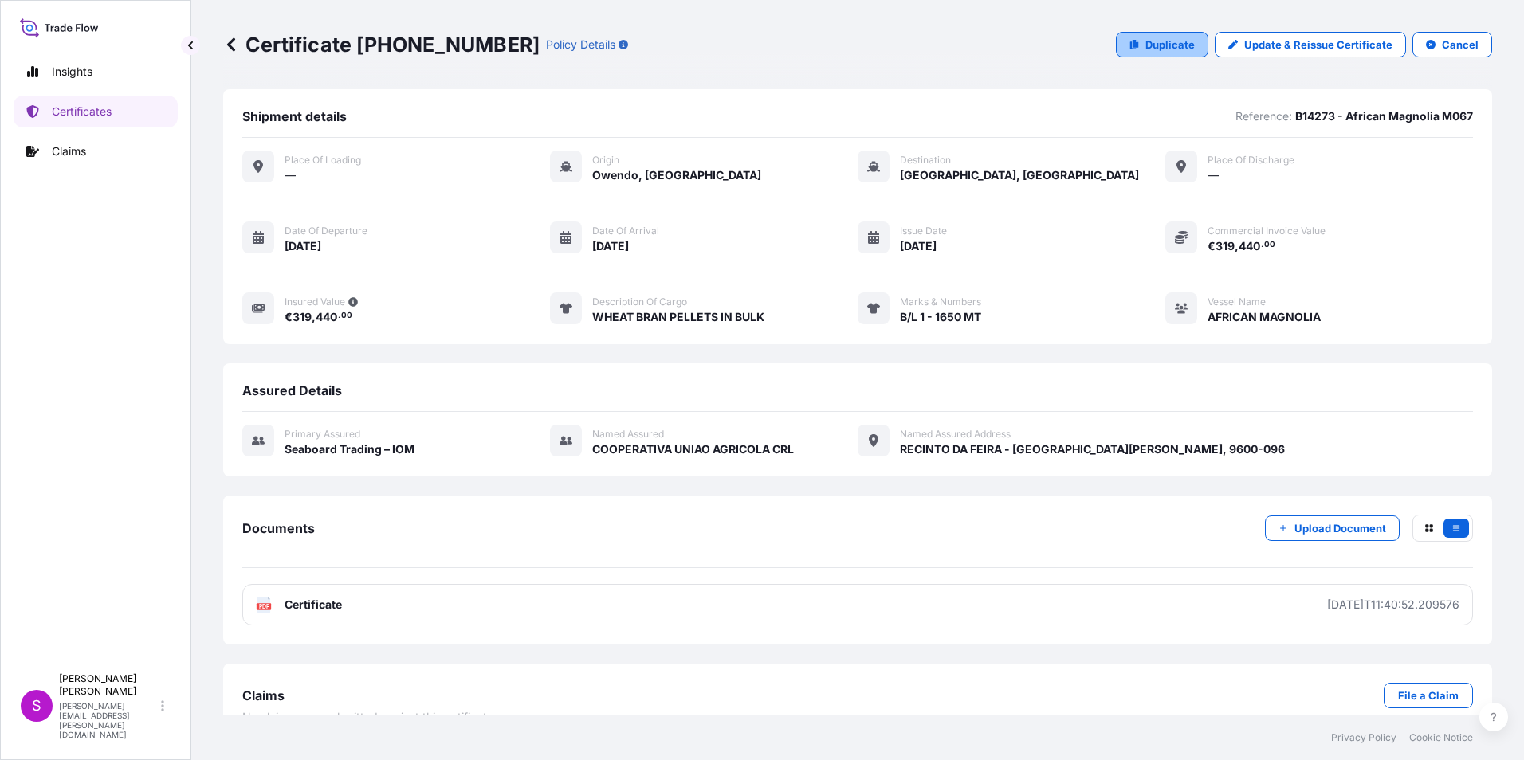
click at [1146, 42] on p "Duplicate" at bounding box center [1169, 45] width 49 height 16
select select "Ocean Vessel"
select select "31640"
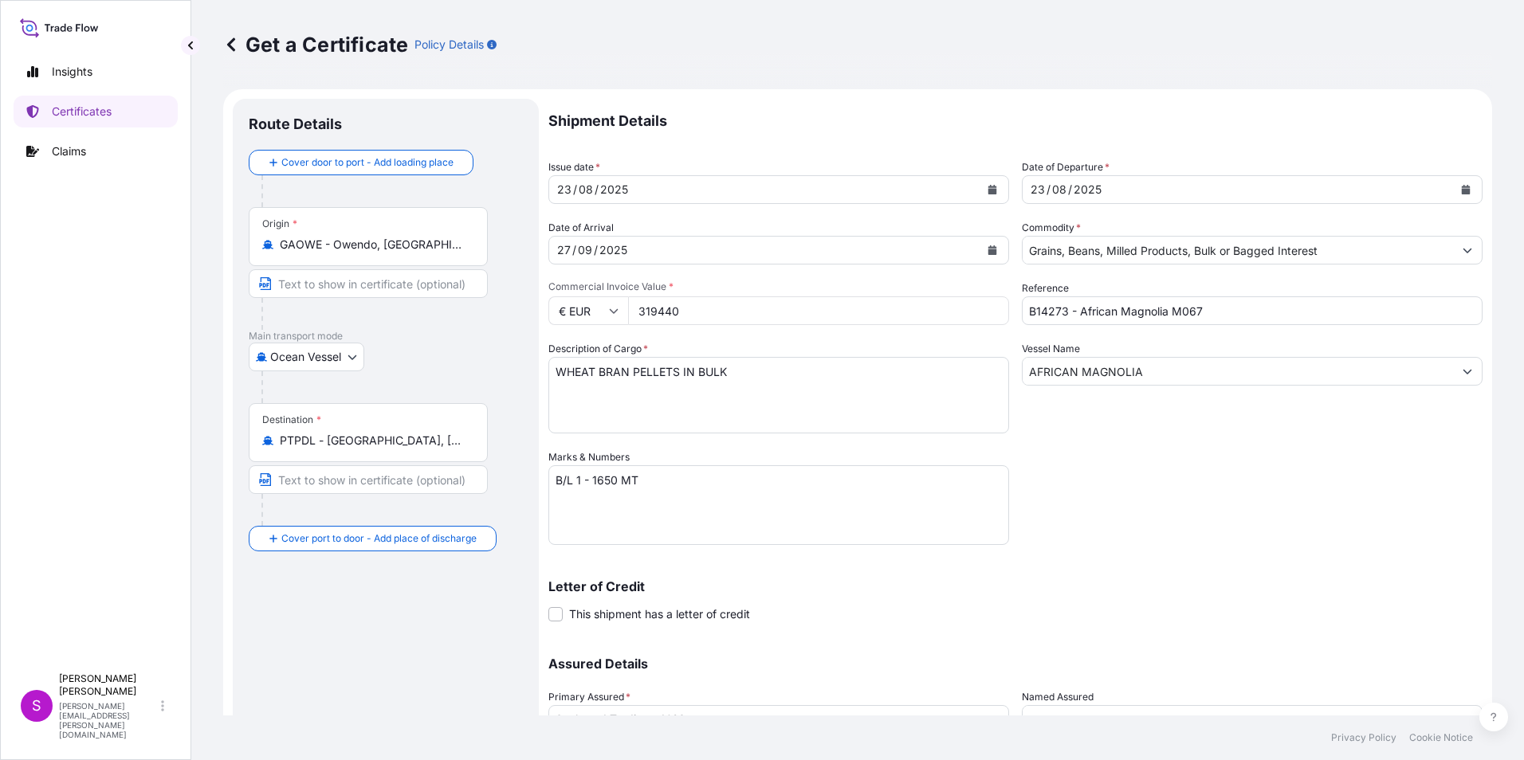
drag, startPoint x: 589, startPoint y: 480, endPoint x: 579, endPoint y: 478, distance: 9.7
click at [586, 480] on textarea "B/L 1 - 1650 MT" at bounding box center [778, 505] width 461 height 80
click at [577, 475] on textarea "B/L 1 - 1650 MT" at bounding box center [778, 505] width 461 height 80
click at [621, 481] on textarea "B/L 1 - 1650 MT" at bounding box center [778, 505] width 461 height 80
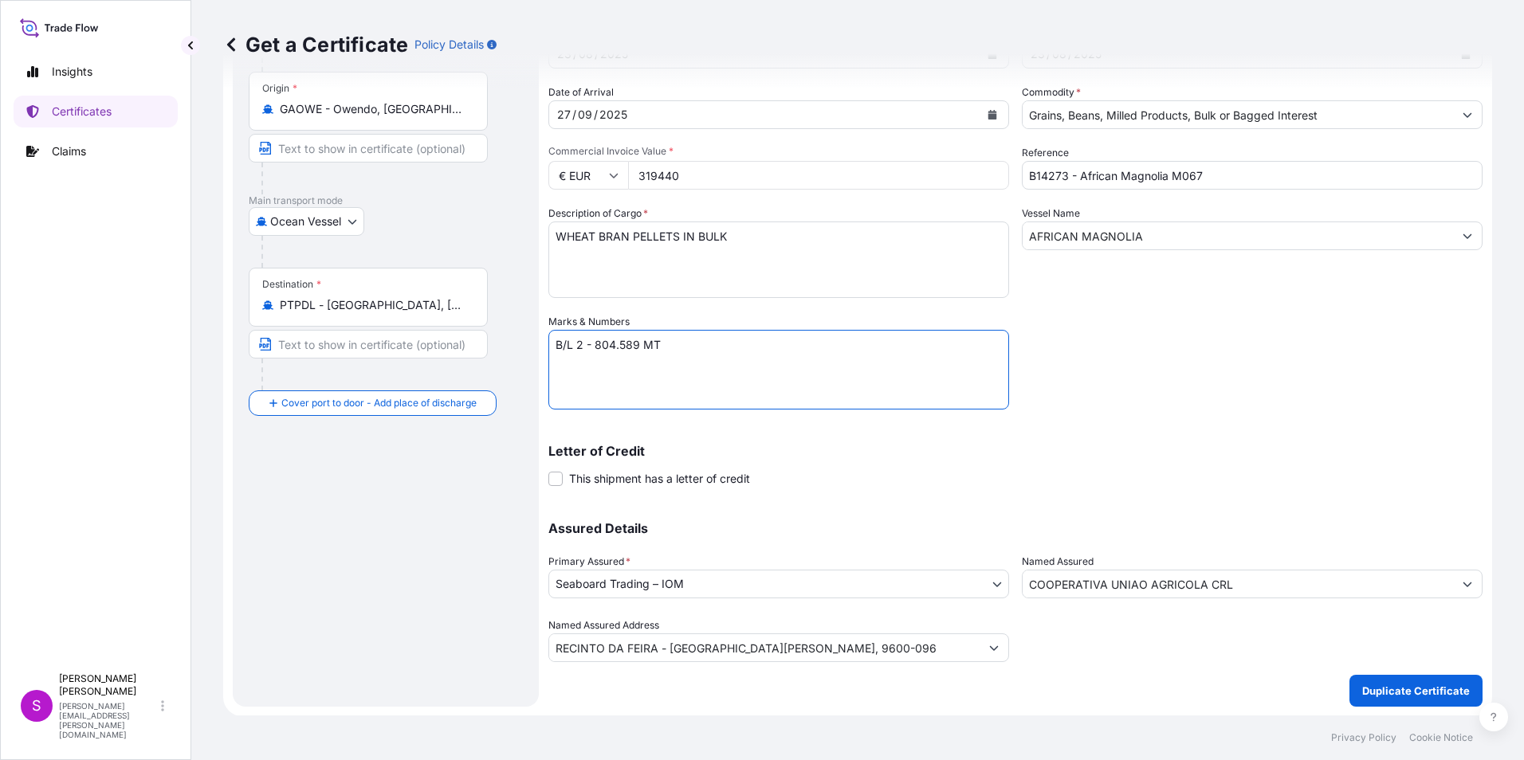
scroll to position [136, 0]
type textarea "B/L 2 - 804.589 MT"
drag, startPoint x: 642, startPoint y: 172, endPoint x: 610, endPoint y: 183, distance: 33.8
click at [602, 178] on div "€ EUR 319440" at bounding box center [778, 174] width 461 height 29
type input "155768.43"
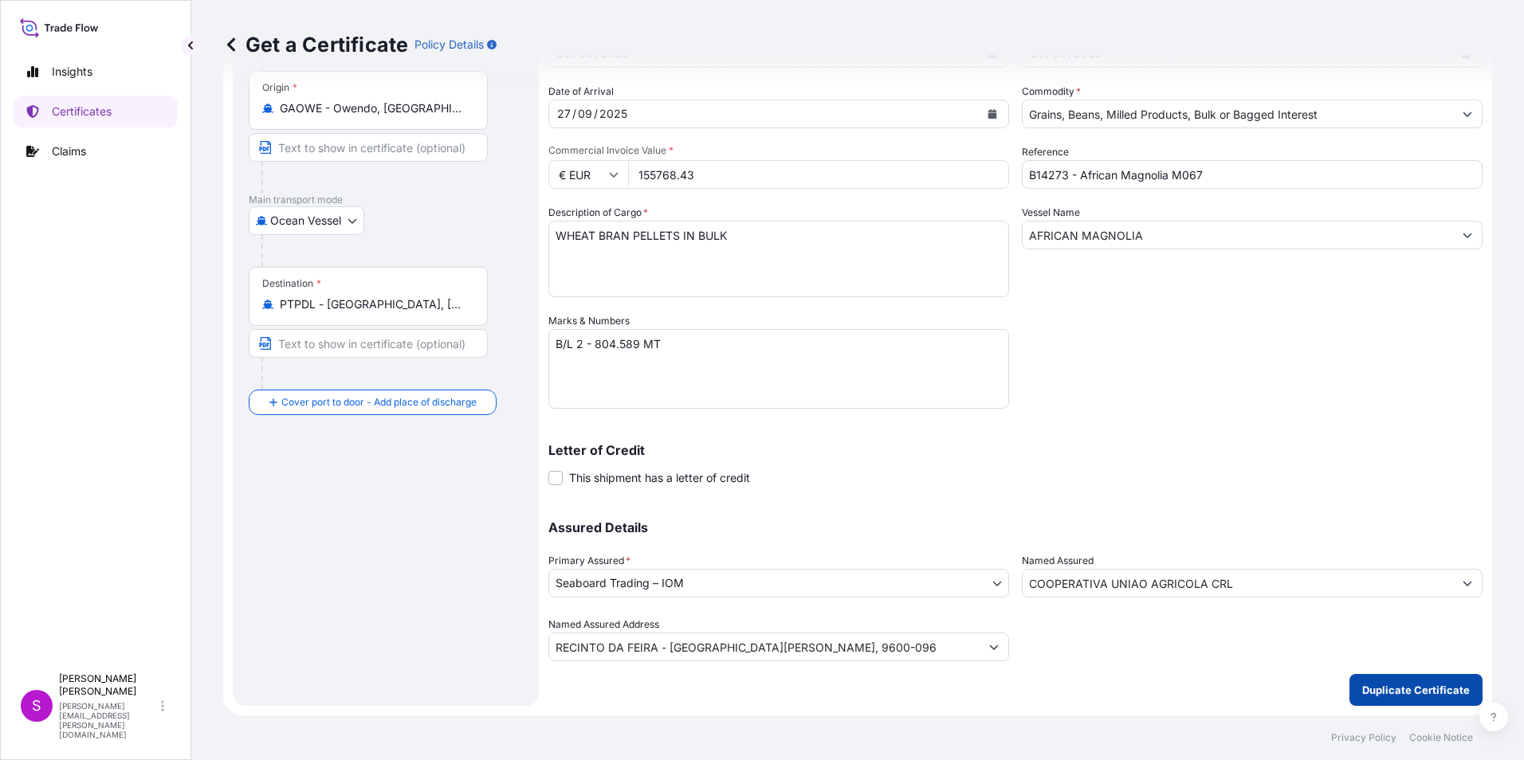
click at [1363, 691] on p "Duplicate Certificate" at bounding box center [1416, 690] width 108 height 16
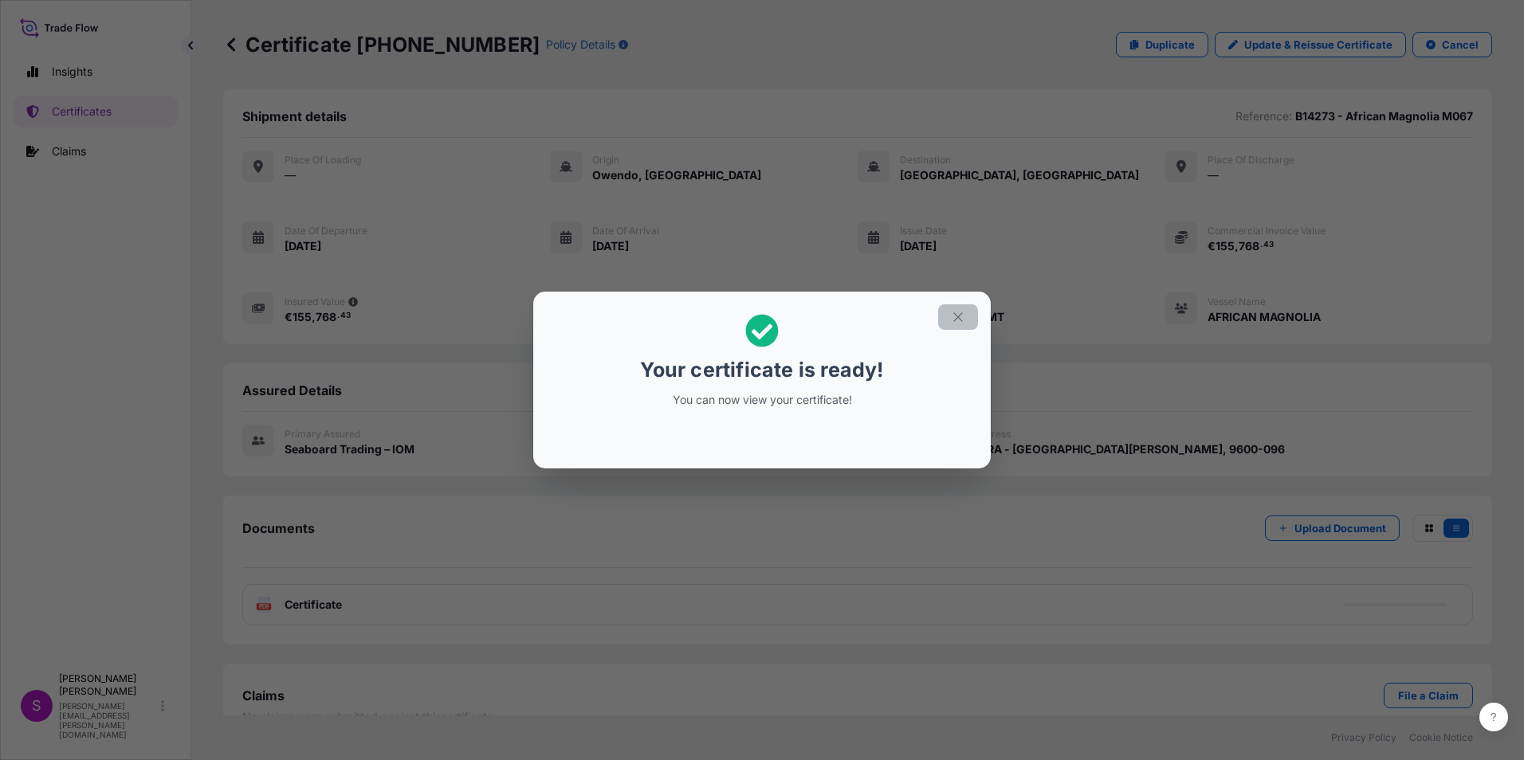
click at [961, 316] on icon "button" at bounding box center [958, 317] width 14 height 14
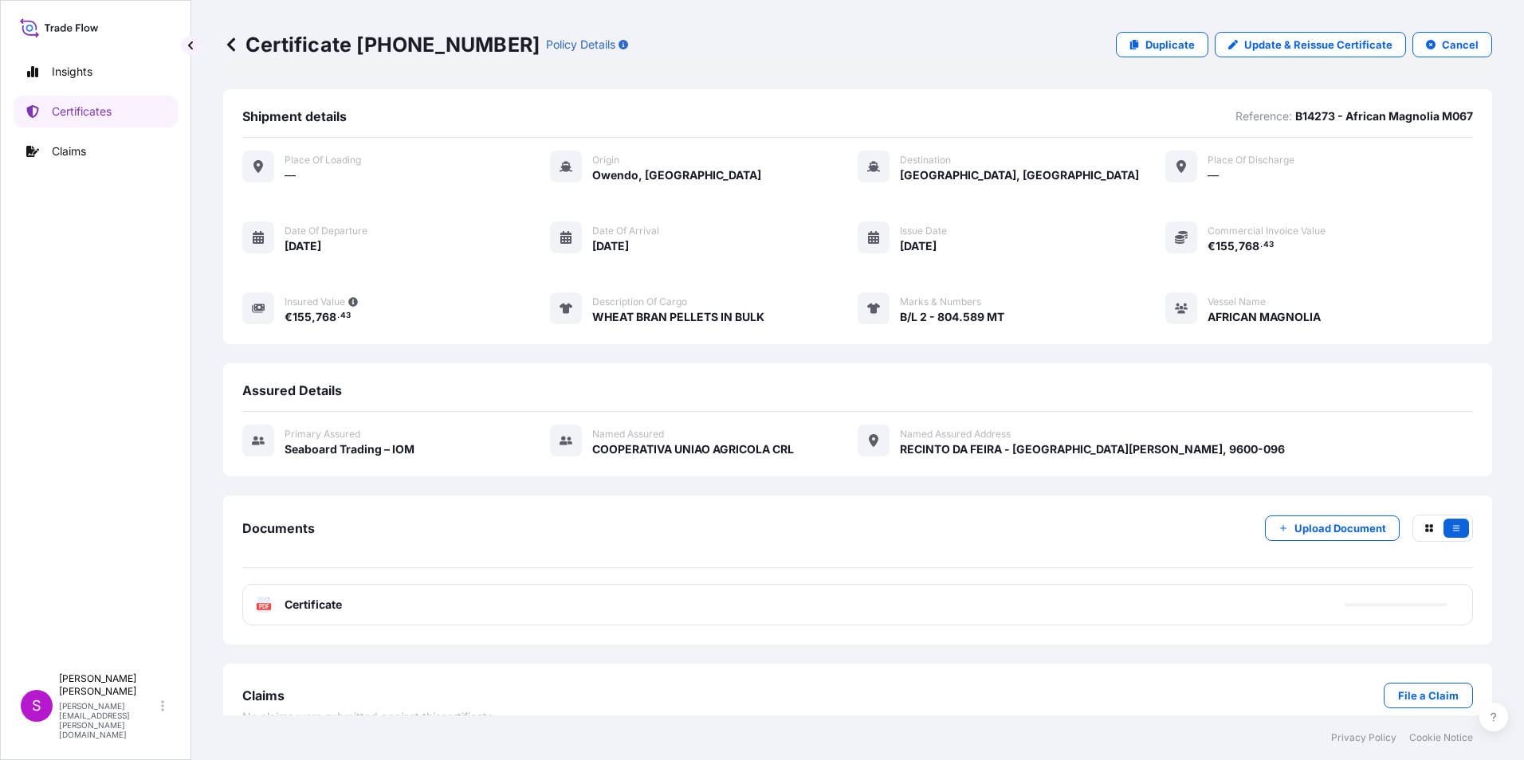
click at [1109, 602] on div "PDF Certificate" at bounding box center [857, 604] width 1230 height 41
click at [1109, 602] on link "PDF Certificate [DATE]T11:43:54.231491" at bounding box center [857, 604] width 1230 height 41
